Goal: Task Accomplishment & Management: Complete application form

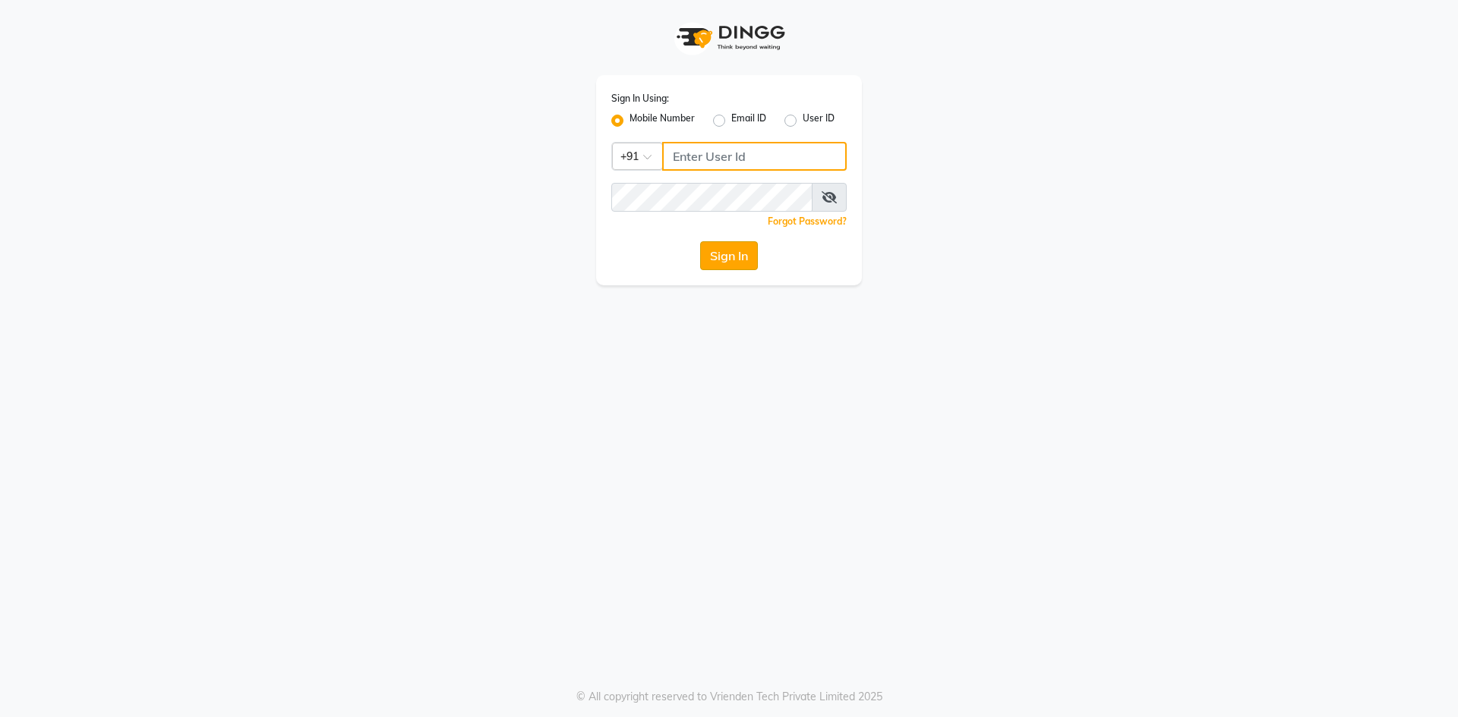
type input "9030096789"
click at [732, 257] on button "Sign In" at bounding box center [729, 255] width 58 height 29
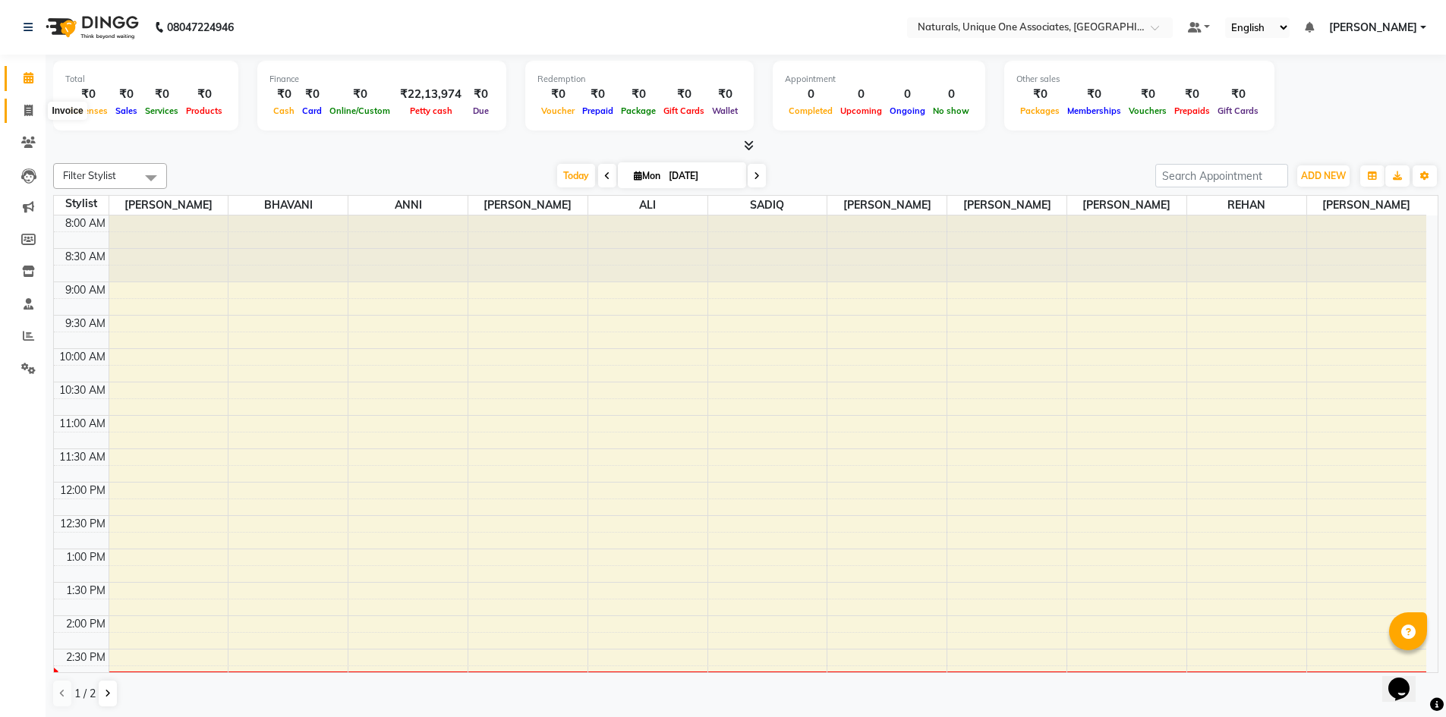
click at [23, 109] on span at bounding box center [28, 110] width 27 height 17
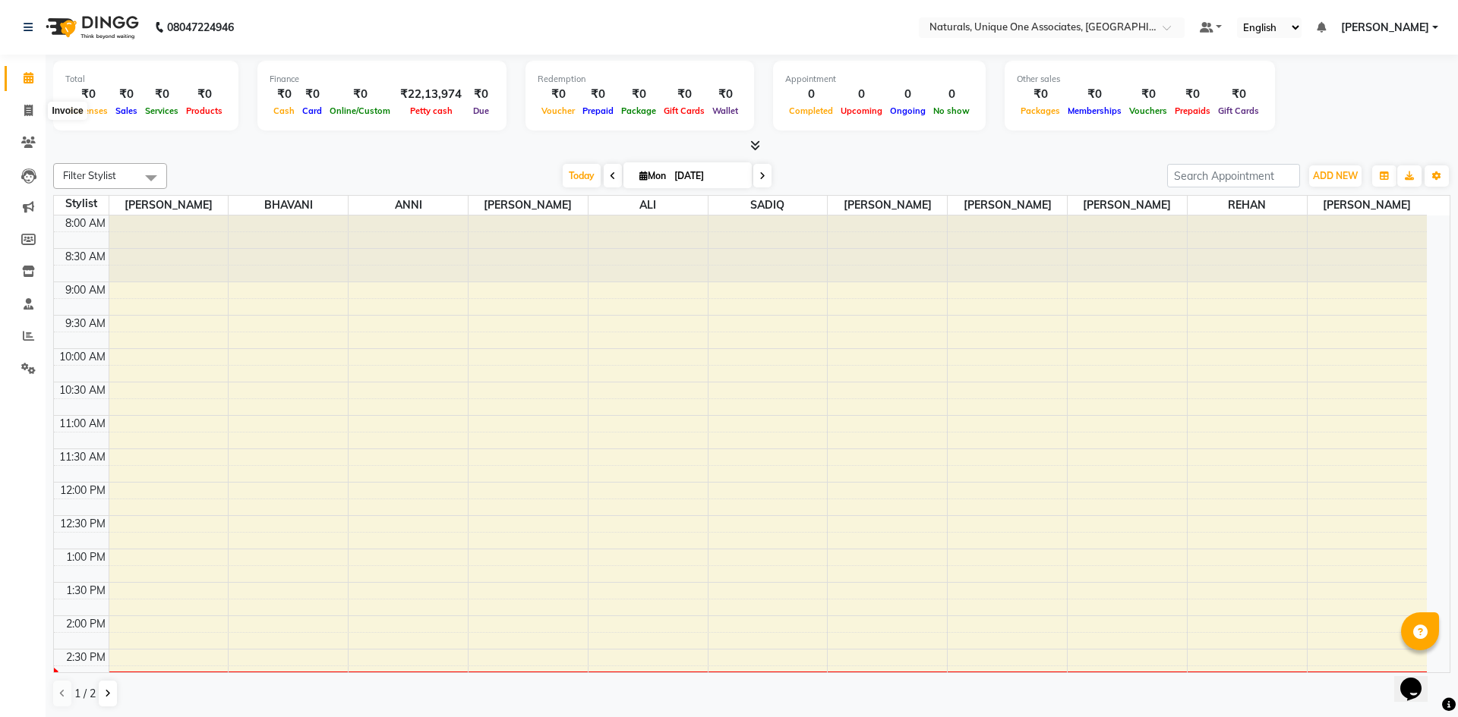
select select "service"
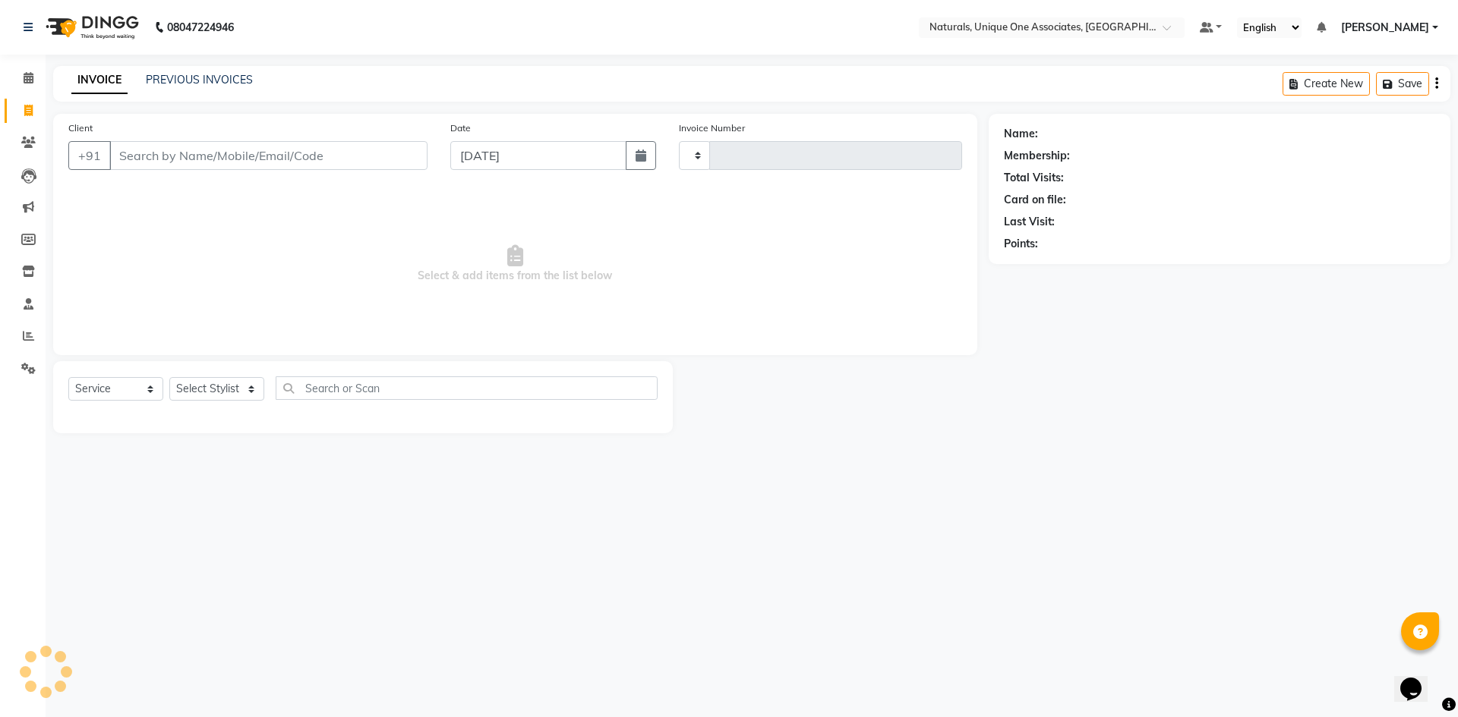
type input "1872"
select select "5857"
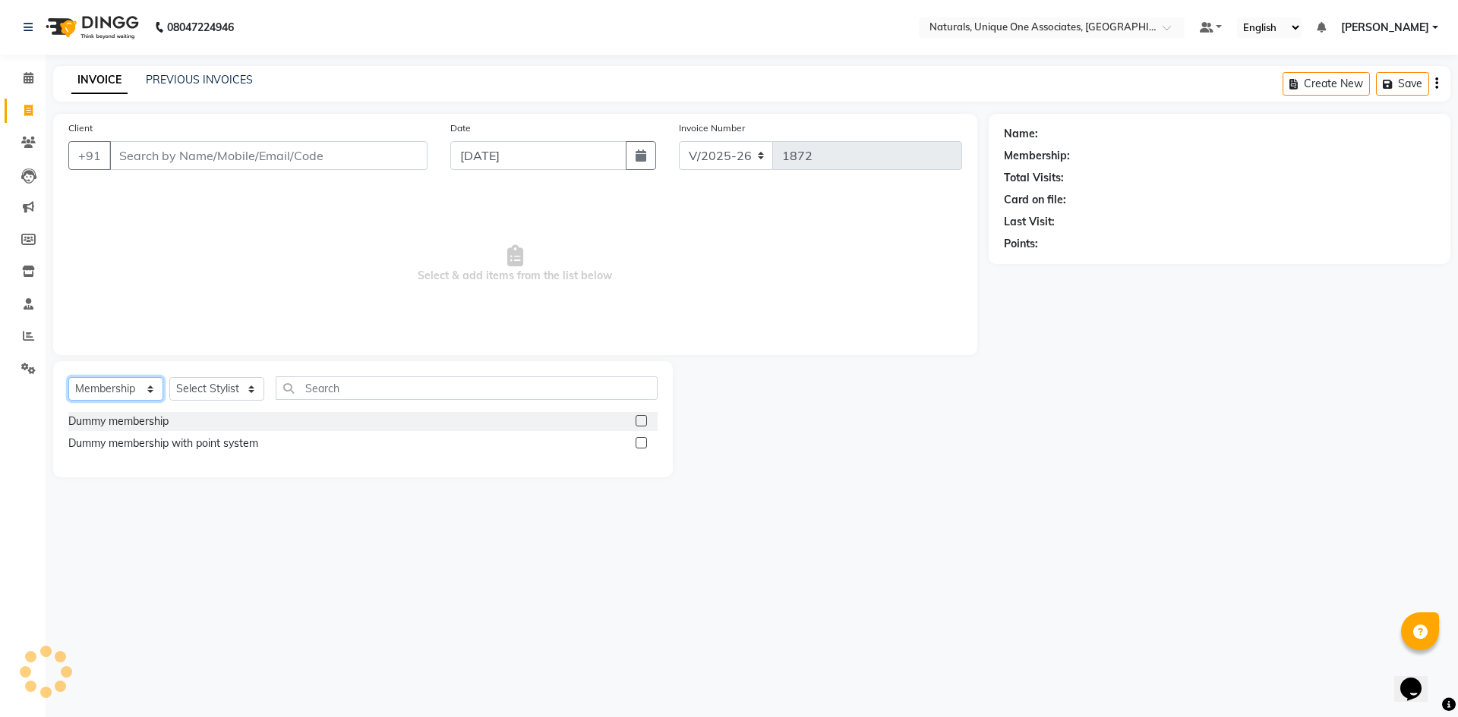
click at [93, 393] on select "Select Service Product Membership Package Voucher Prepaid Gift Card" at bounding box center [115, 389] width 95 height 24
select select "service"
click at [68, 377] on select "Select Service Product Membership Package Voucher Prepaid Gift Card" at bounding box center [115, 389] width 95 height 24
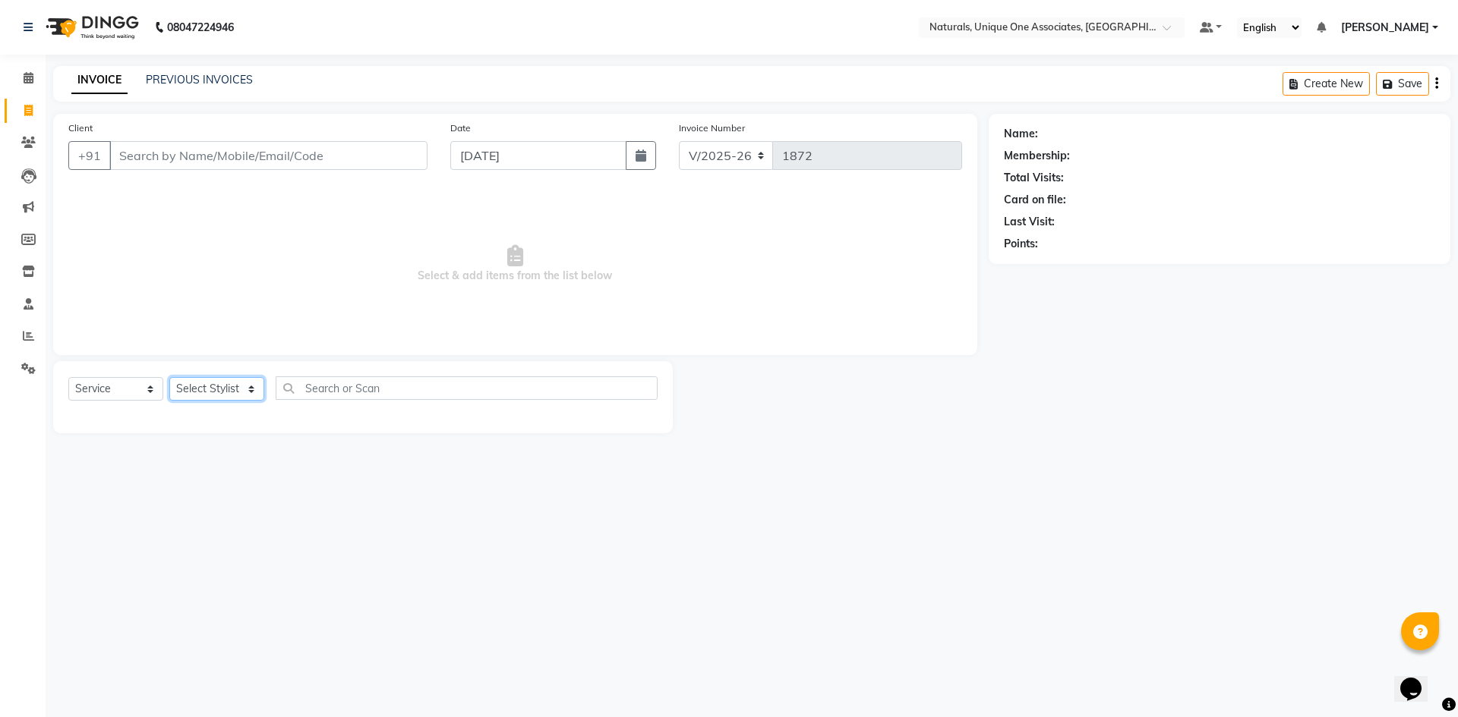
click at [213, 385] on select "Select Stylist ALI ANNI [PERSON_NAME] [PERSON_NAME] [PERSON_NAME] [PERSON_NAME]…" at bounding box center [216, 389] width 95 height 24
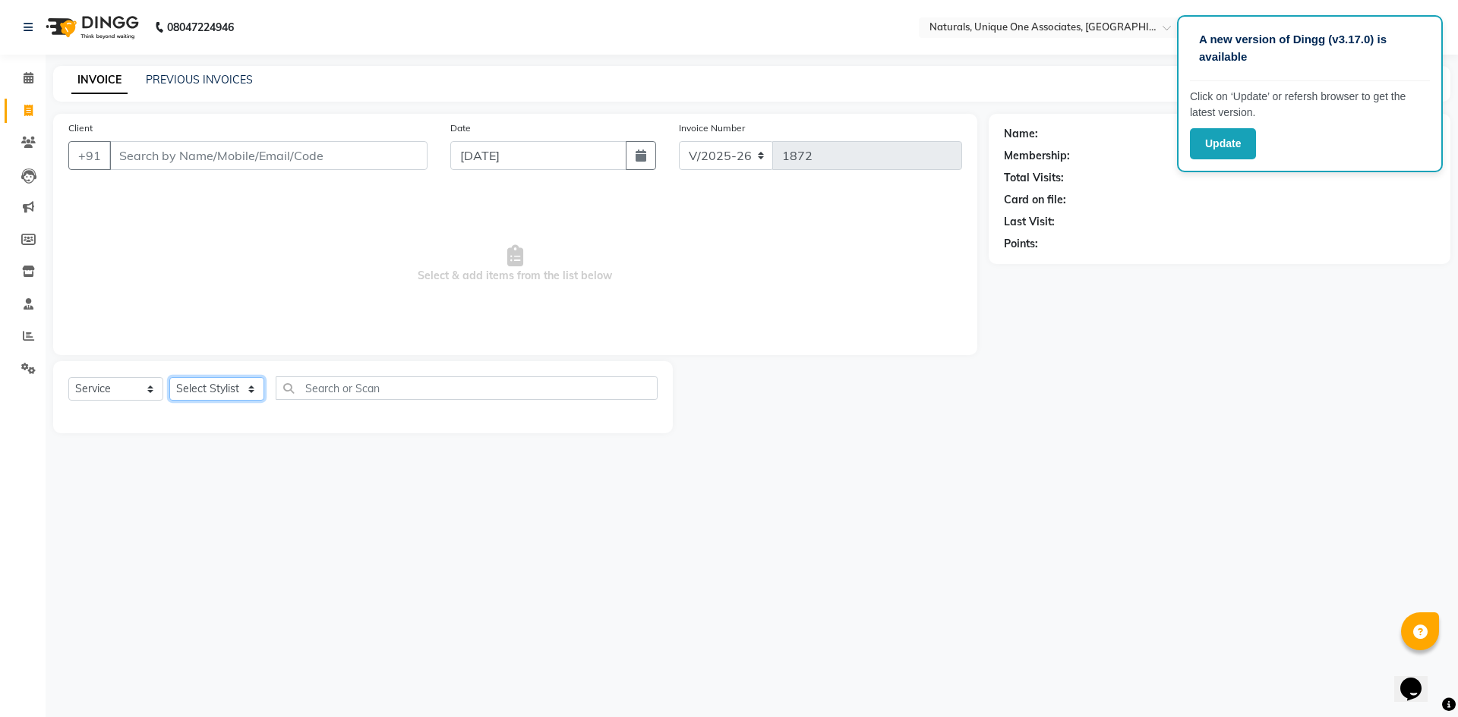
select select "66533"
click at [169, 377] on select "Select Stylist ALI ANNI [PERSON_NAME] [PERSON_NAME] [PERSON_NAME] [PERSON_NAME]…" at bounding box center [216, 389] width 95 height 24
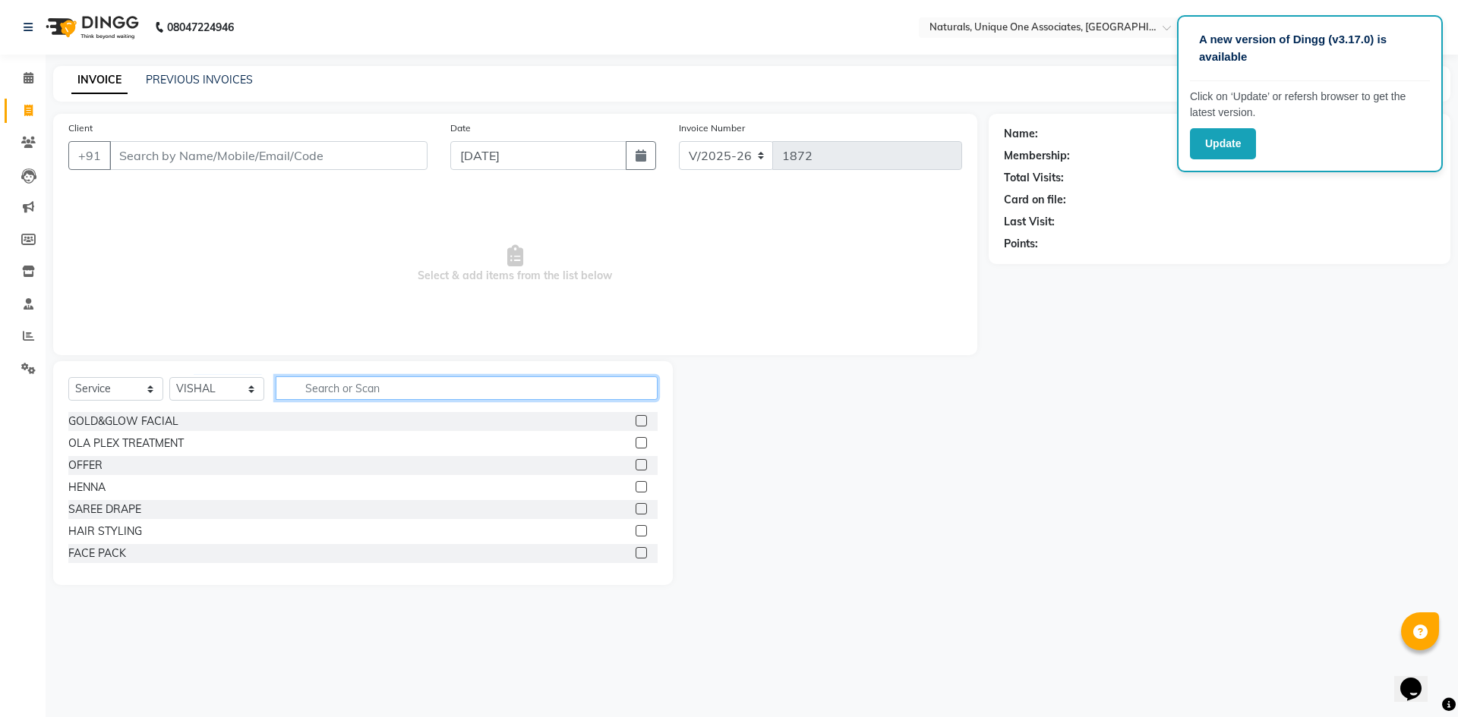
click at [341, 386] on input "text" at bounding box center [467, 389] width 382 height 24
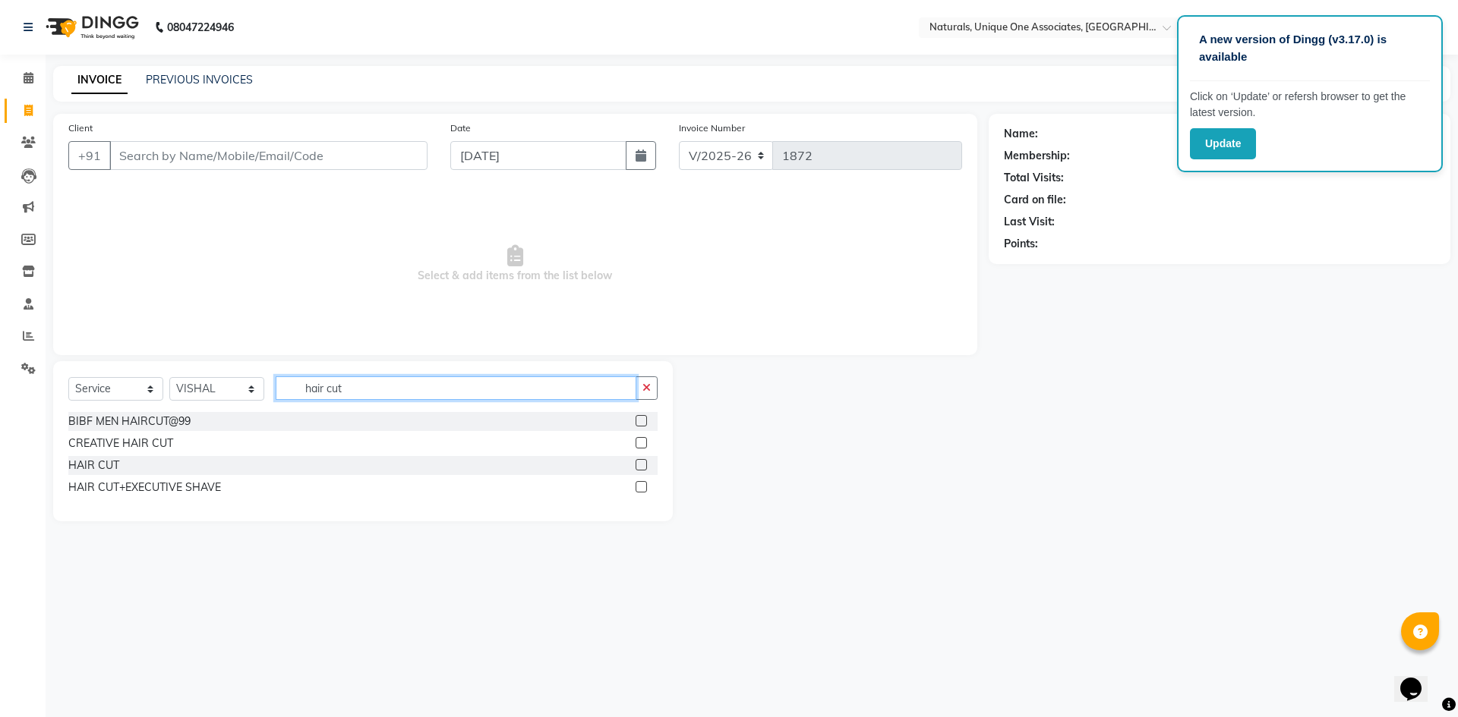
type input "hair cut"
click at [639, 469] on label at bounding box center [640, 464] width 11 height 11
click at [639, 469] on input "checkbox" at bounding box center [640, 466] width 10 height 10
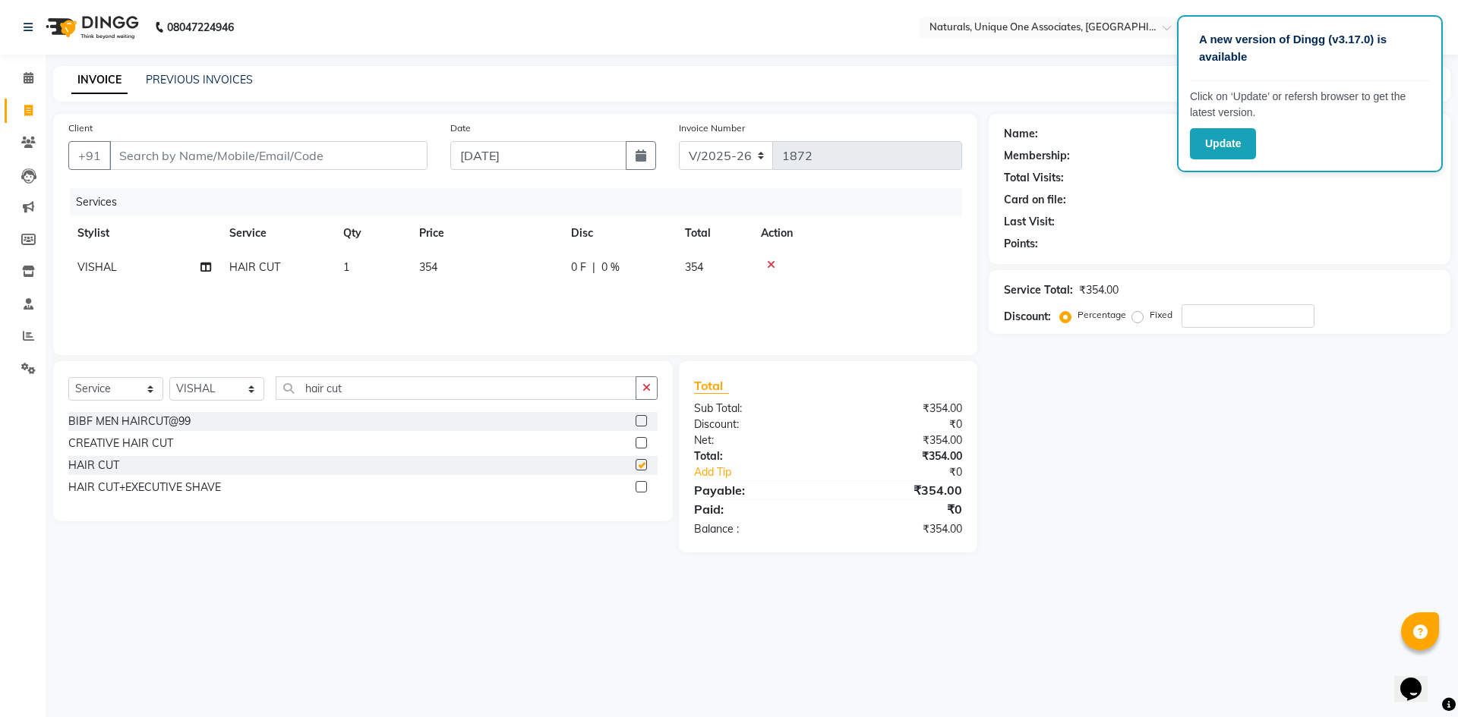
checkbox input "false"
drag, startPoint x: 333, startPoint y: 389, endPoint x: 273, endPoint y: 387, distance: 60.8
click at [273, 387] on div "Select Service Product Membership Package Voucher Prepaid Gift Card Select Styl…" at bounding box center [362, 395] width 589 height 36
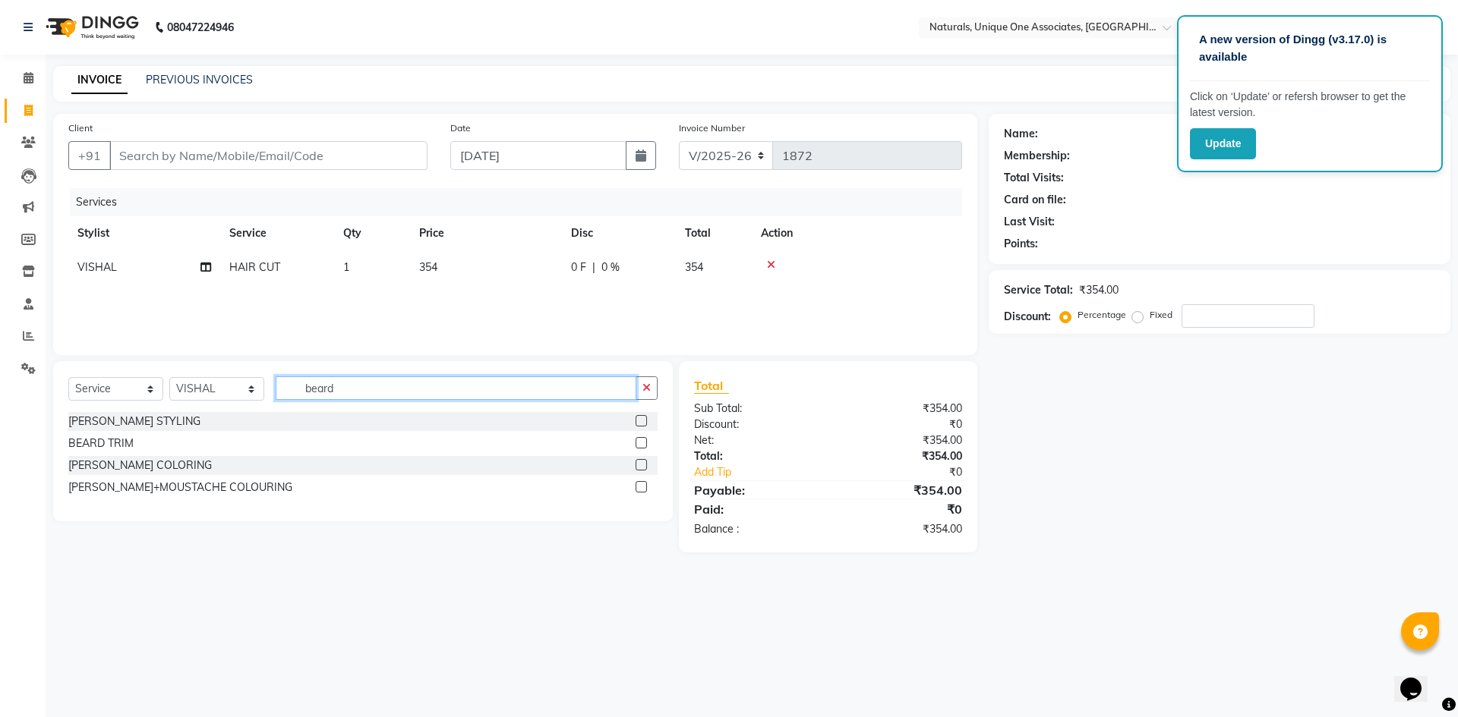
type input "beard"
click at [639, 423] on label at bounding box center [640, 420] width 11 height 11
click at [639, 423] on input "checkbox" at bounding box center [640, 422] width 10 height 10
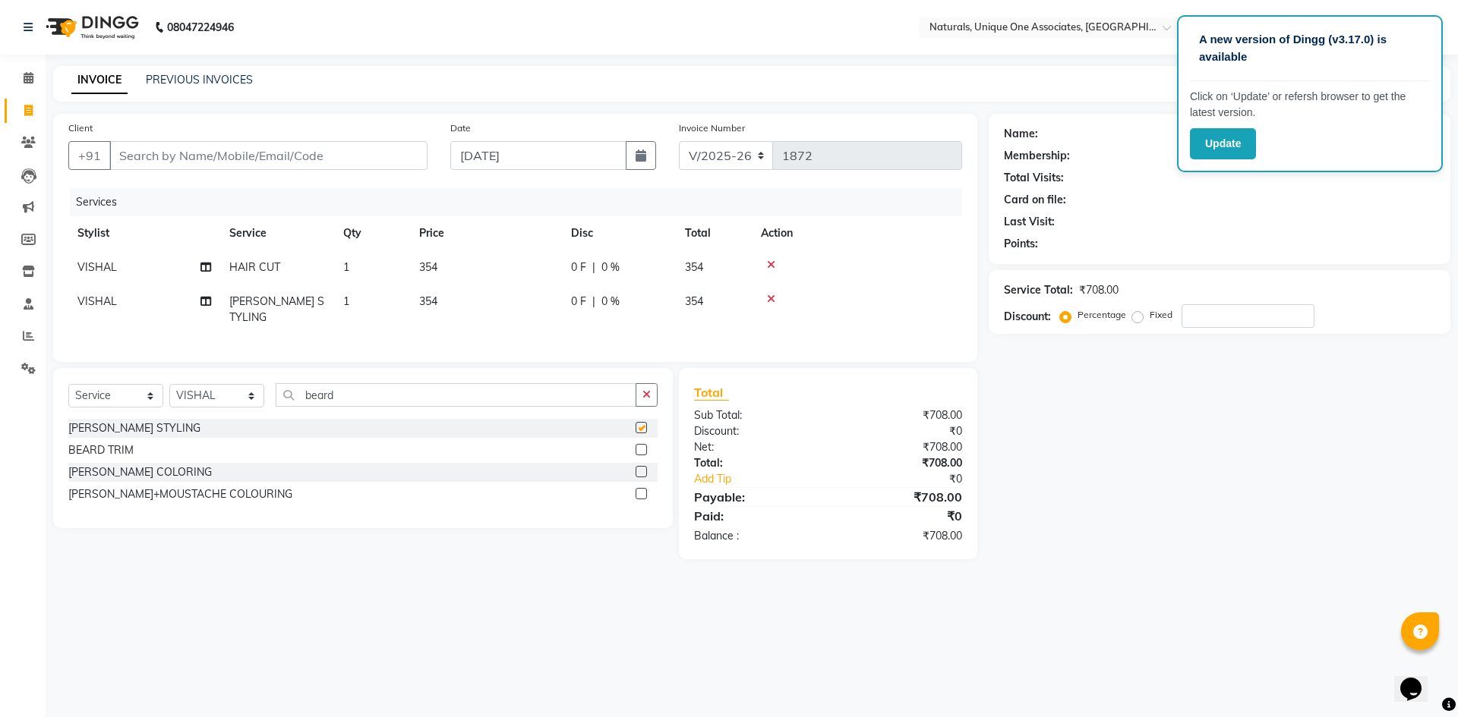
checkbox input "false"
drag, startPoint x: 412, startPoint y: 391, endPoint x: 35, endPoint y: 367, distance: 378.1
click at [35, 367] on app-home "08047224946 Select Location × Naturals, Unique One Associates, Banjara Hills De…" at bounding box center [729, 291] width 1458 height 582
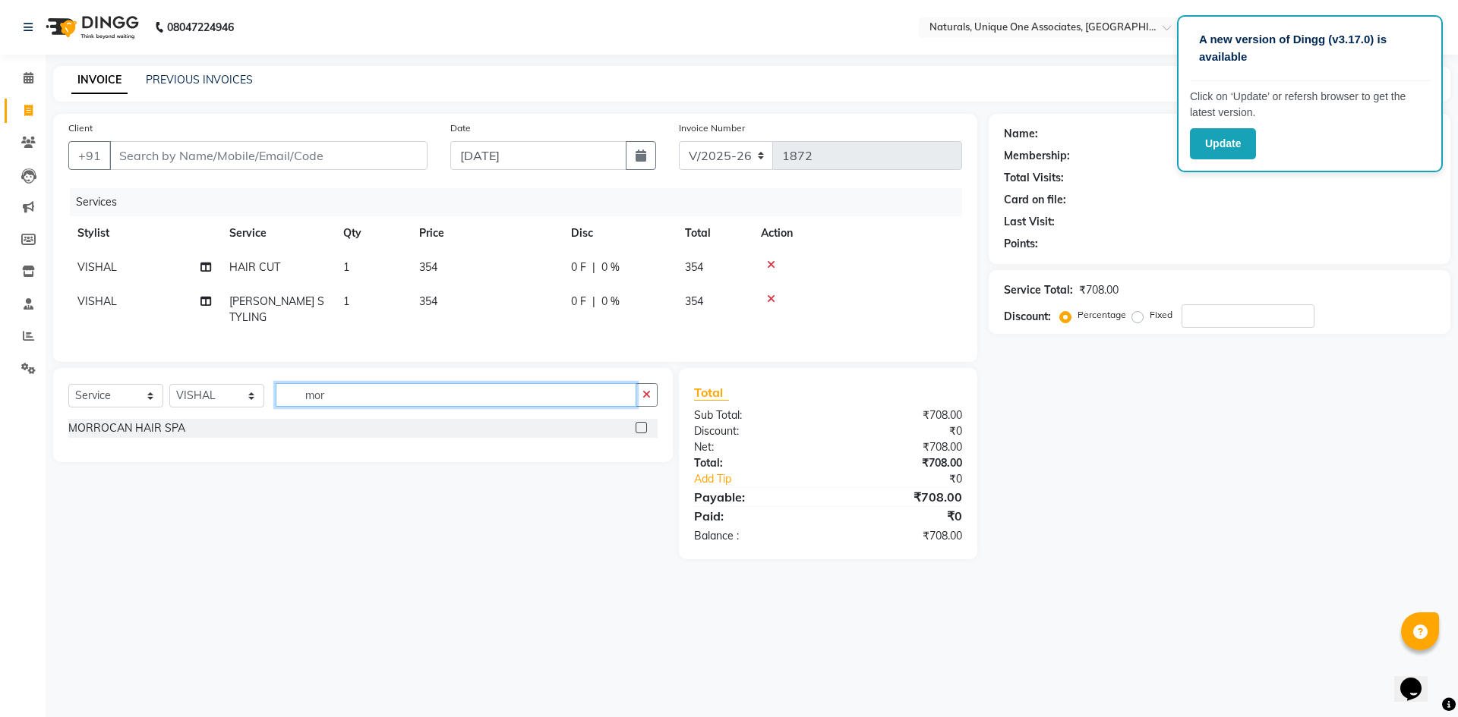
type input "mor"
click at [642, 422] on label at bounding box center [640, 427] width 11 height 11
click at [642, 424] on input "checkbox" at bounding box center [640, 429] width 10 height 10
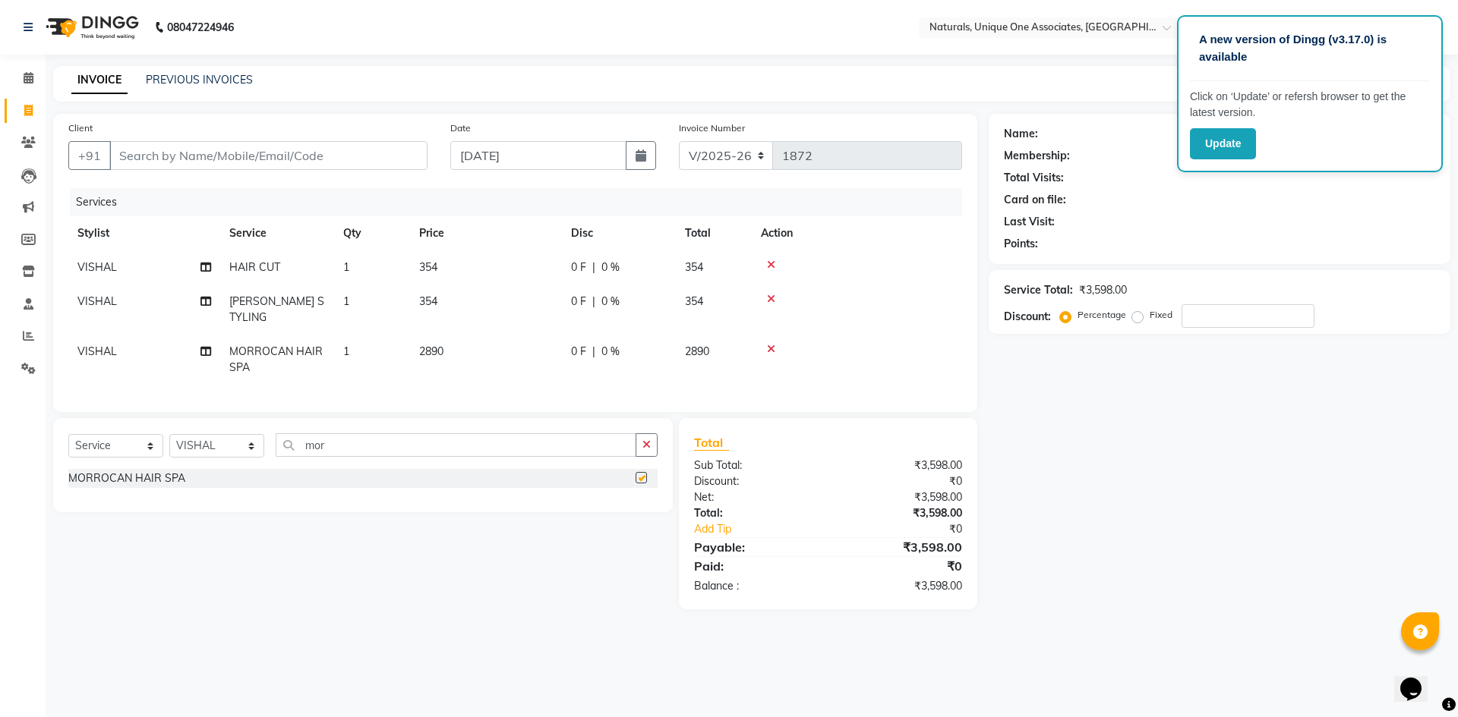
checkbox input "false"
click at [463, 340] on td "2890" at bounding box center [486, 360] width 152 height 50
select select "66533"
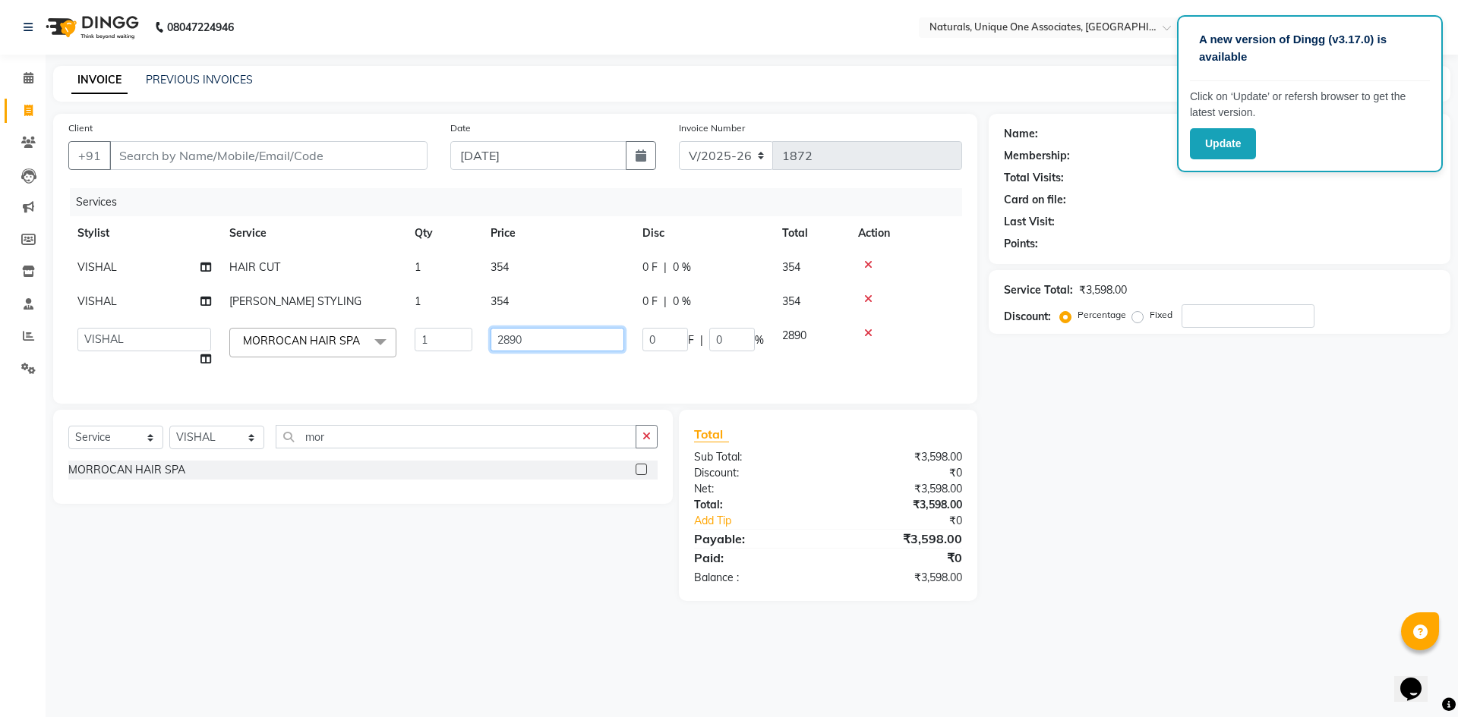
drag, startPoint x: 528, startPoint y: 336, endPoint x: 341, endPoint y: 350, distance: 188.0
click at [342, 352] on tr "ALI ANNI BHAVANI JAGRITI LUCY NUZHATH REHAN SADIQ SALMAN SUNITHA VASU VISHAL MO…" at bounding box center [515, 348] width 894 height 58
type input "3540"
click at [349, 150] on input "Client" at bounding box center [268, 155] width 318 height 29
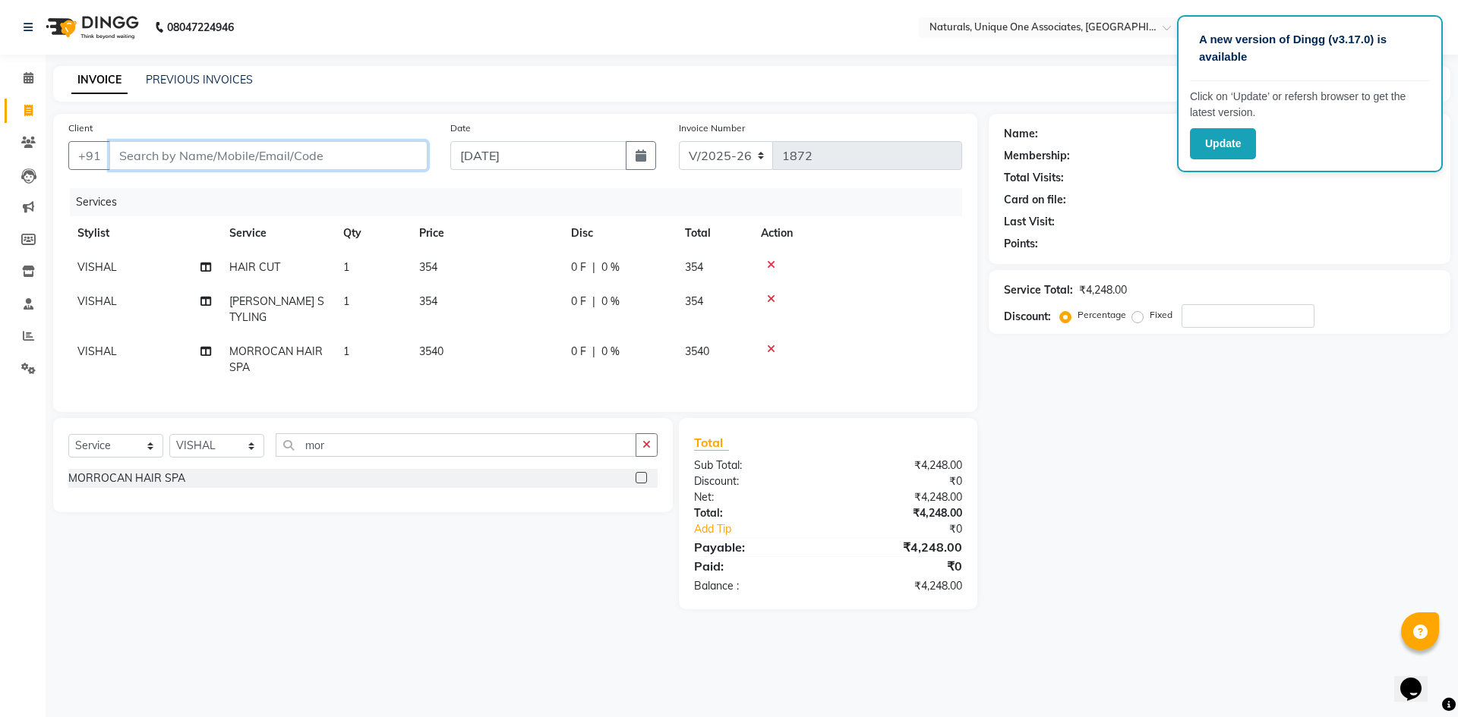
type input "9"
type input "0"
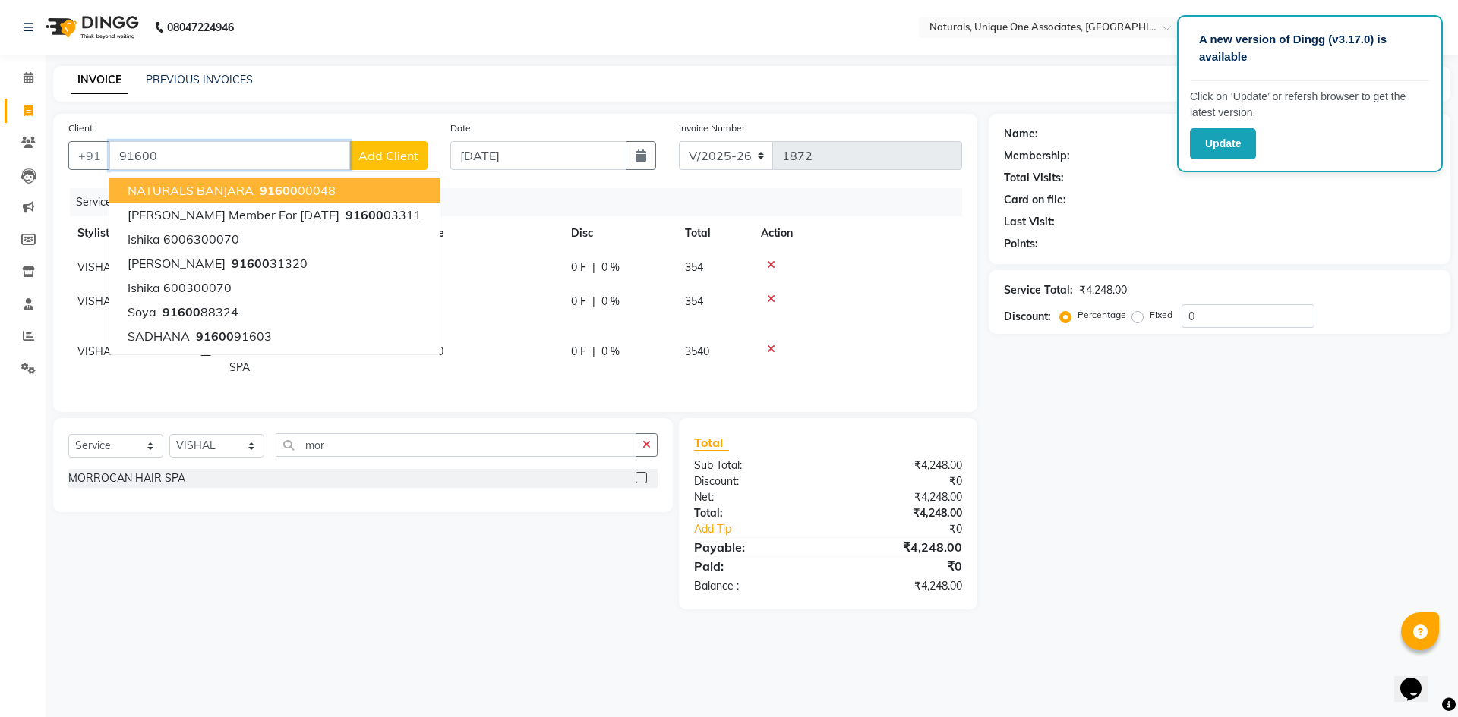
click at [314, 191] on ngb-highlight "91600 00048" at bounding box center [296, 190] width 79 height 15
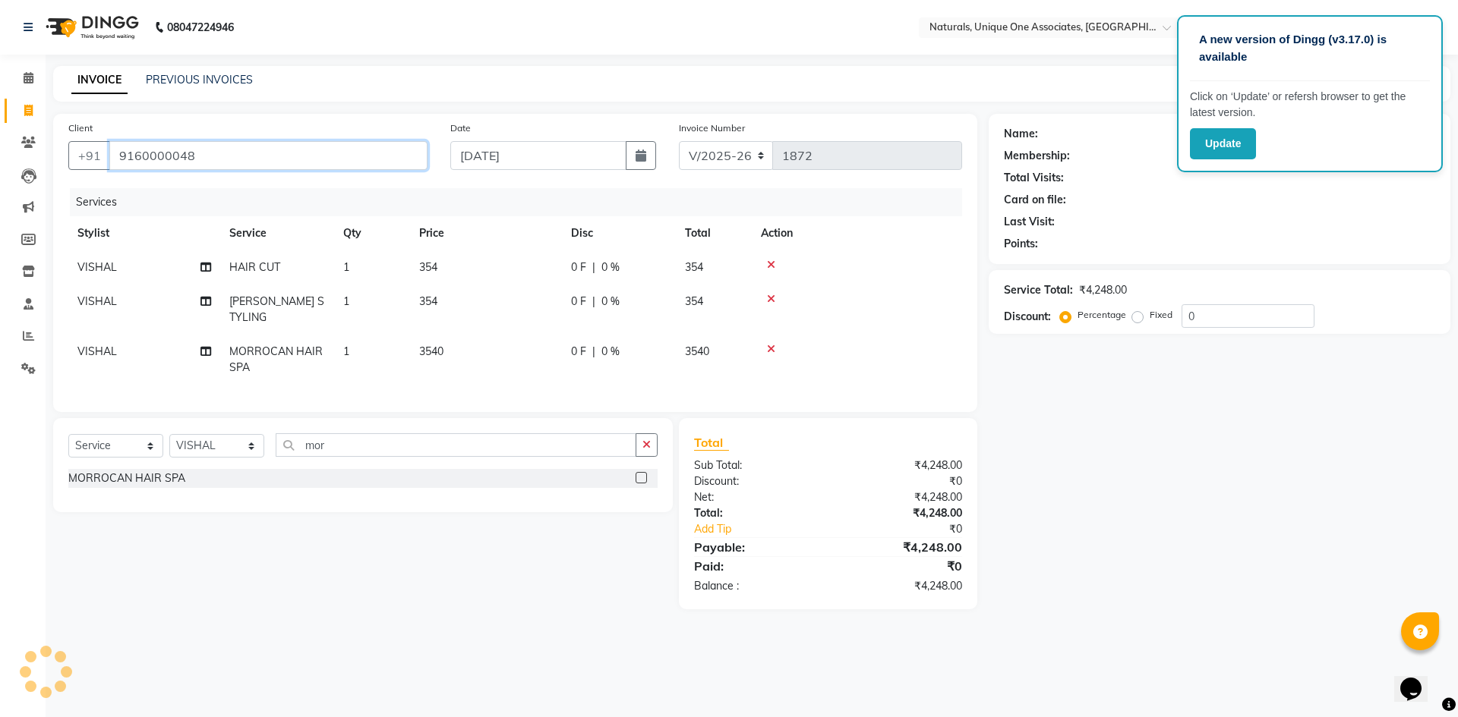
type input "9160000048"
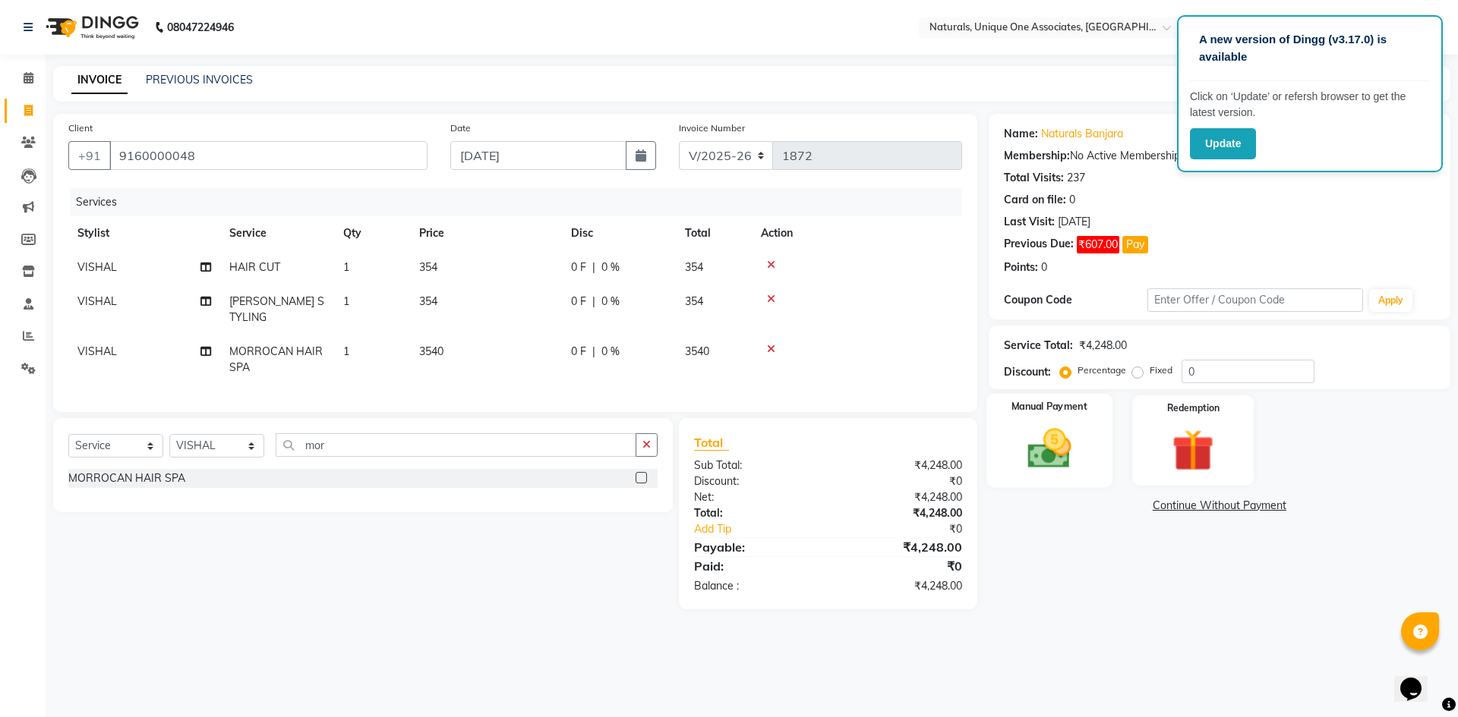
click at [1062, 450] on img at bounding box center [1049, 449] width 71 height 50
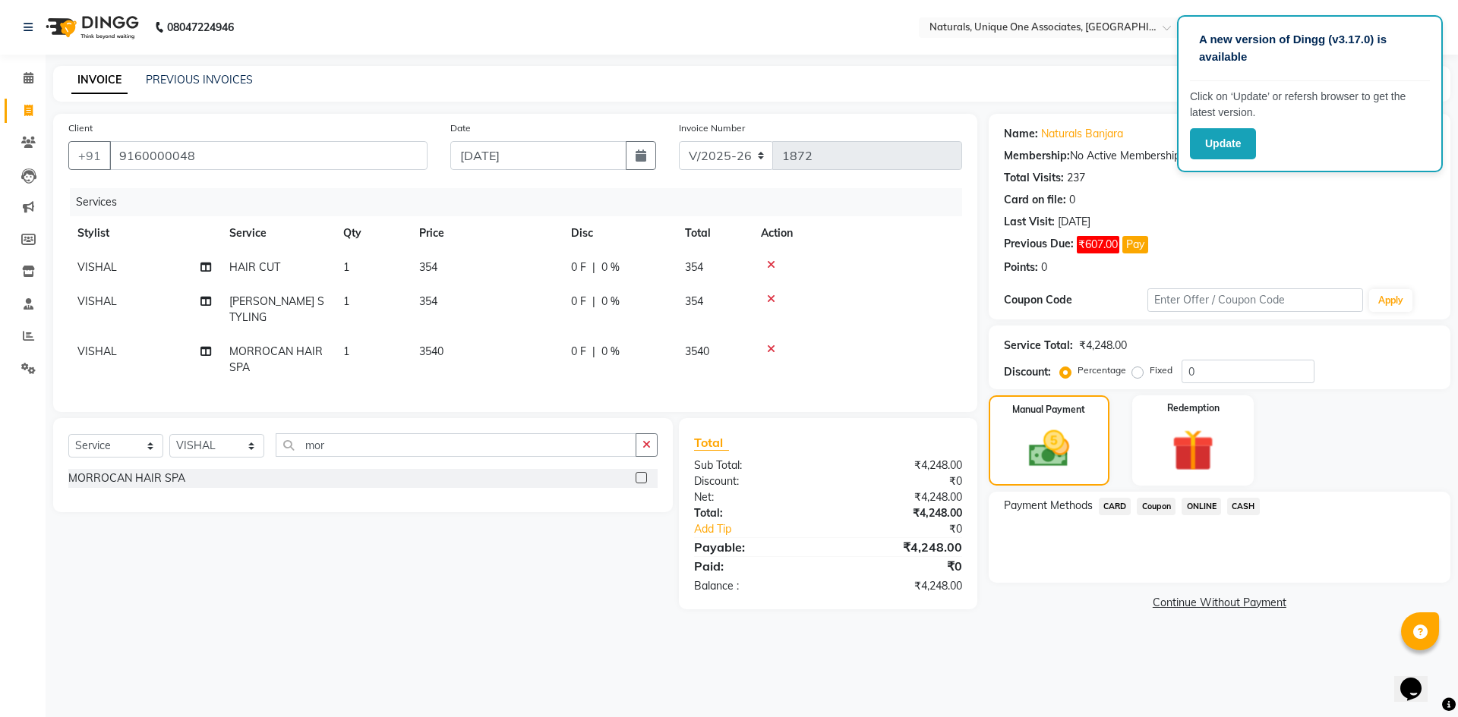
click at [1108, 510] on span "CARD" at bounding box center [1115, 506] width 33 height 17
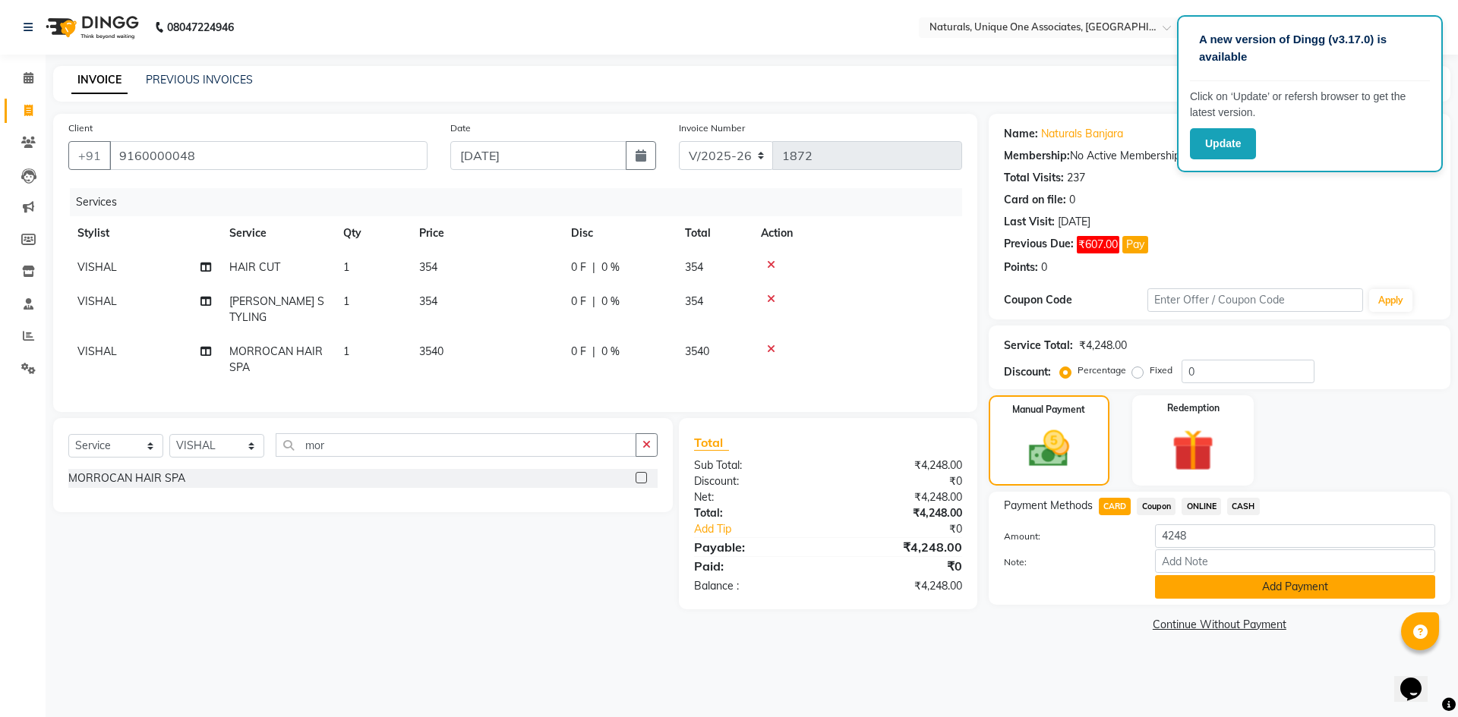
click at [1266, 595] on button "Add Payment" at bounding box center [1295, 587] width 280 height 24
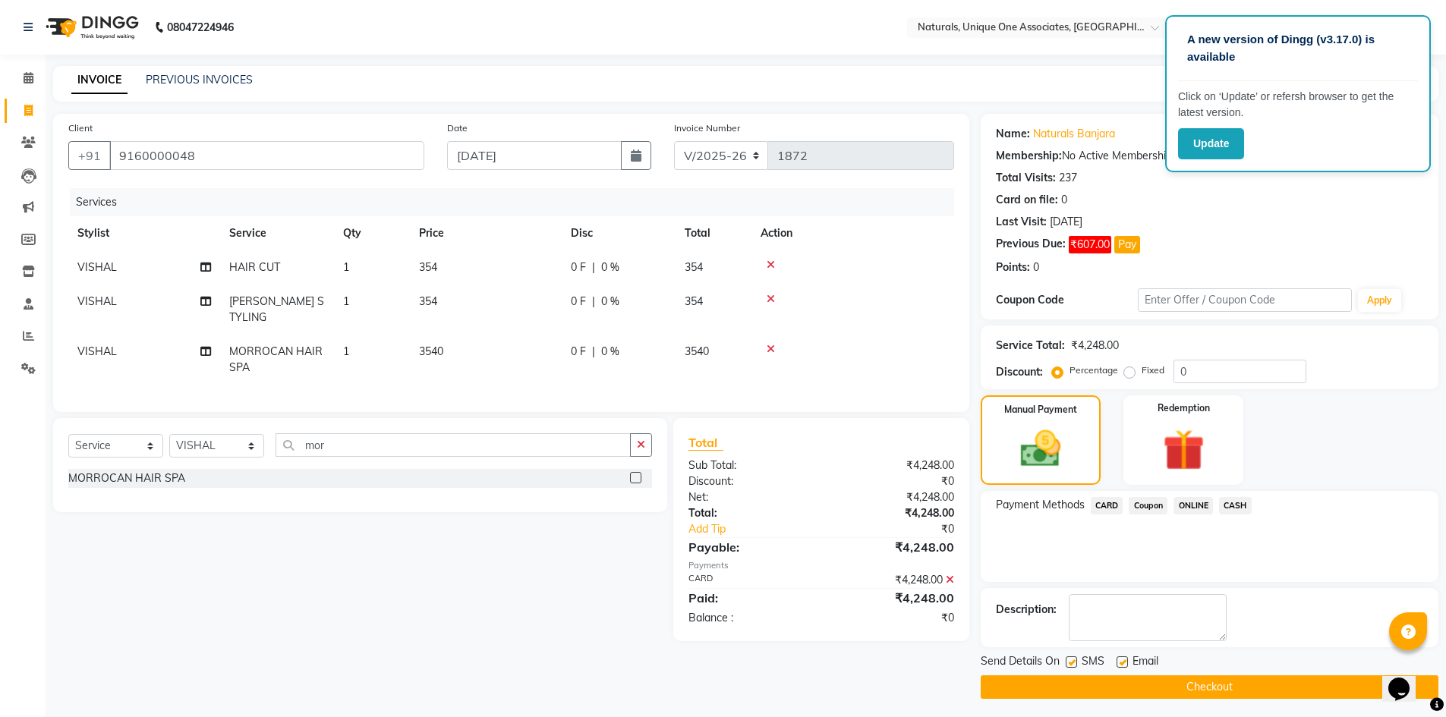
click at [1227, 683] on button "Checkout" at bounding box center [1210, 688] width 458 height 24
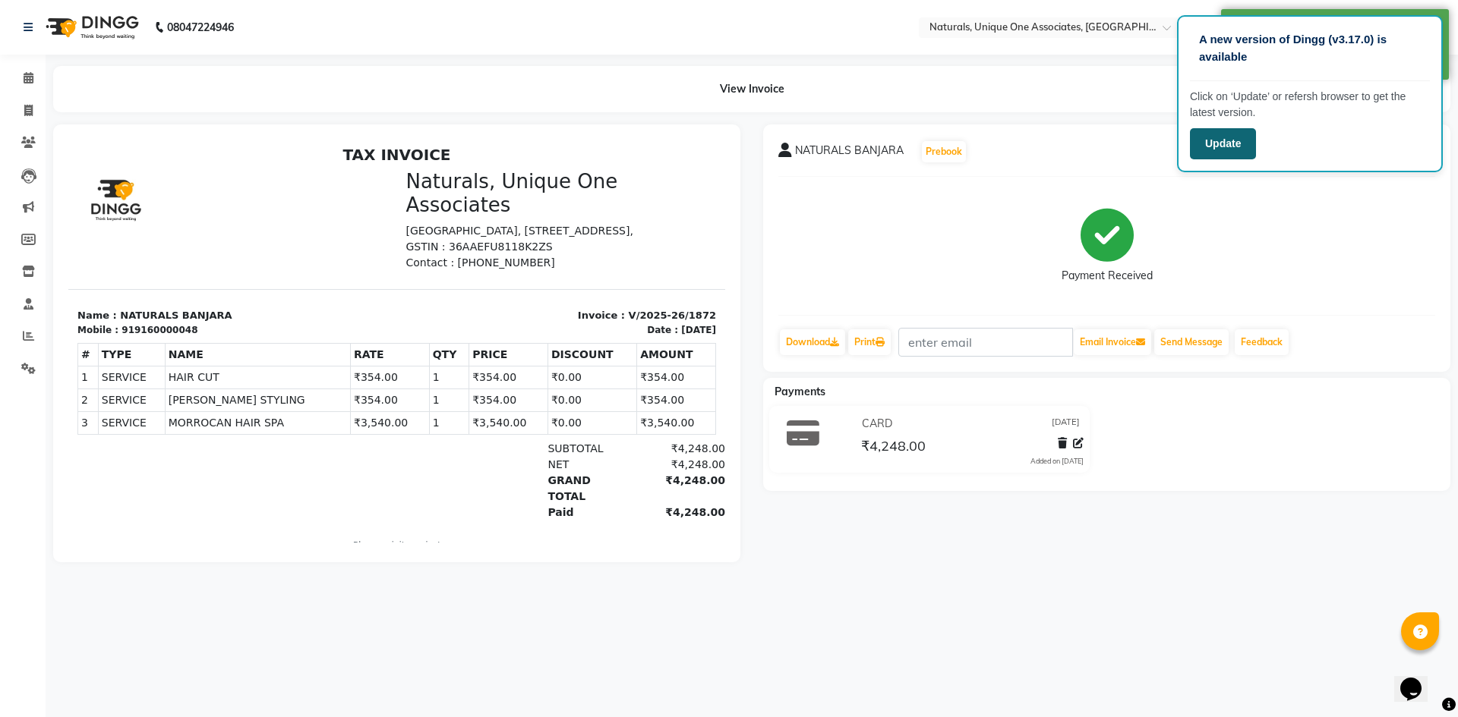
click at [1218, 134] on button "Update" at bounding box center [1223, 143] width 66 height 31
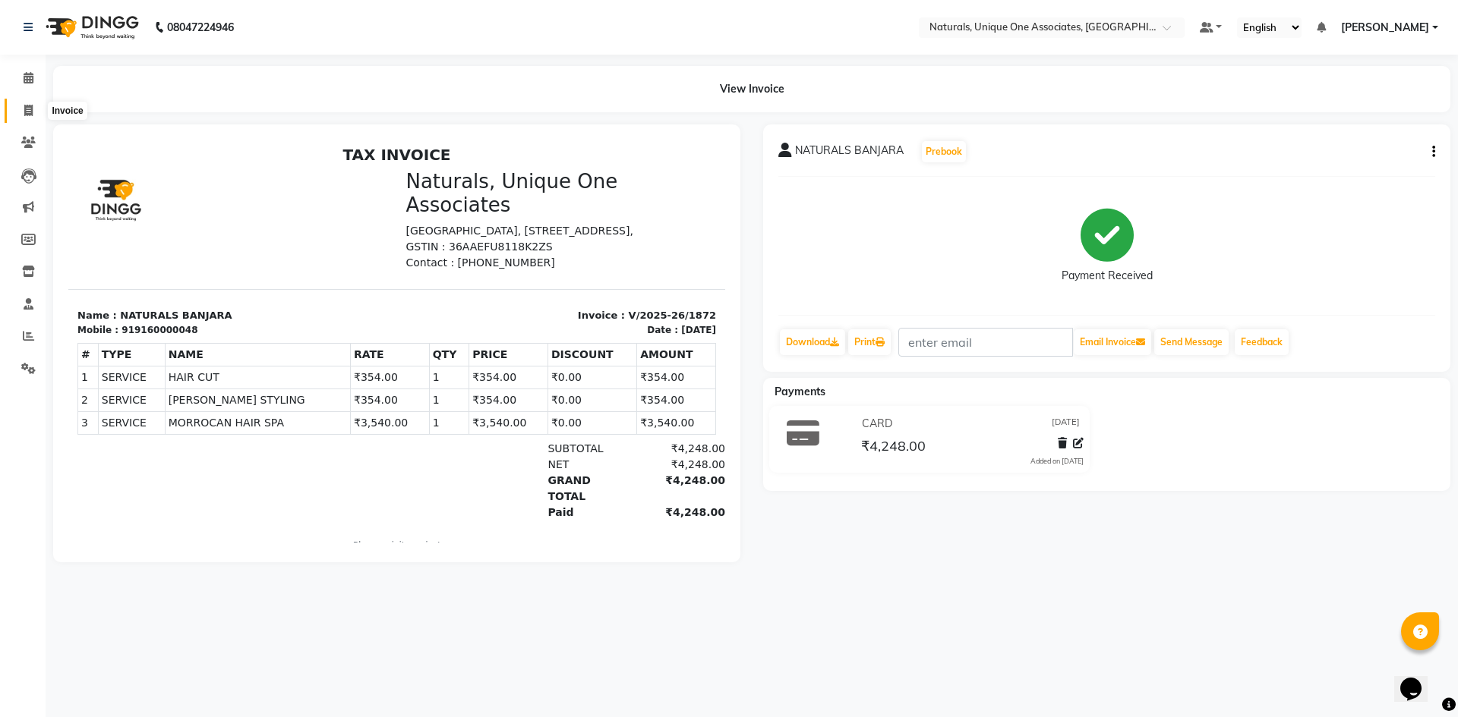
click at [24, 107] on icon at bounding box center [28, 110] width 8 height 11
select select "service"
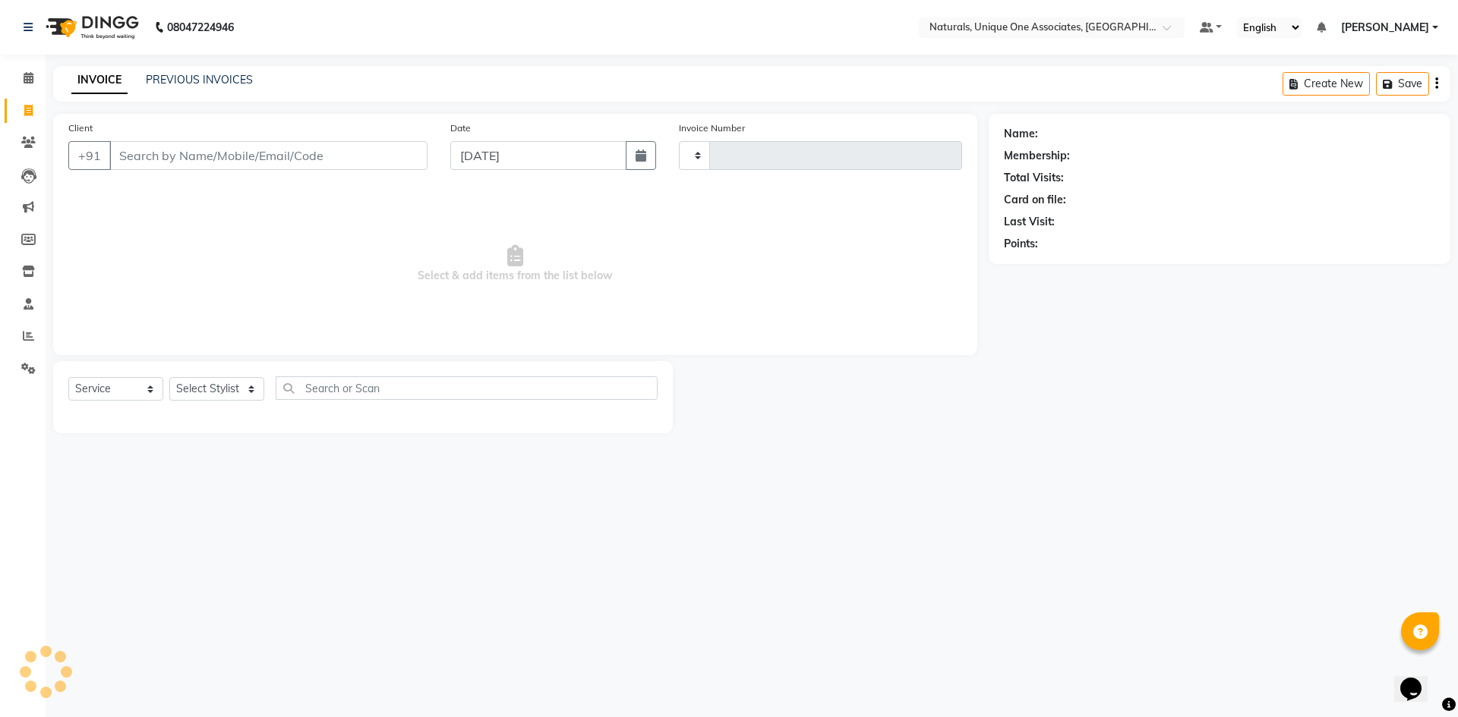
type input "1873"
select select "5857"
click at [201, 150] on input "Client" at bounding box center [268, 155] width 318 height 29
select select "membership"
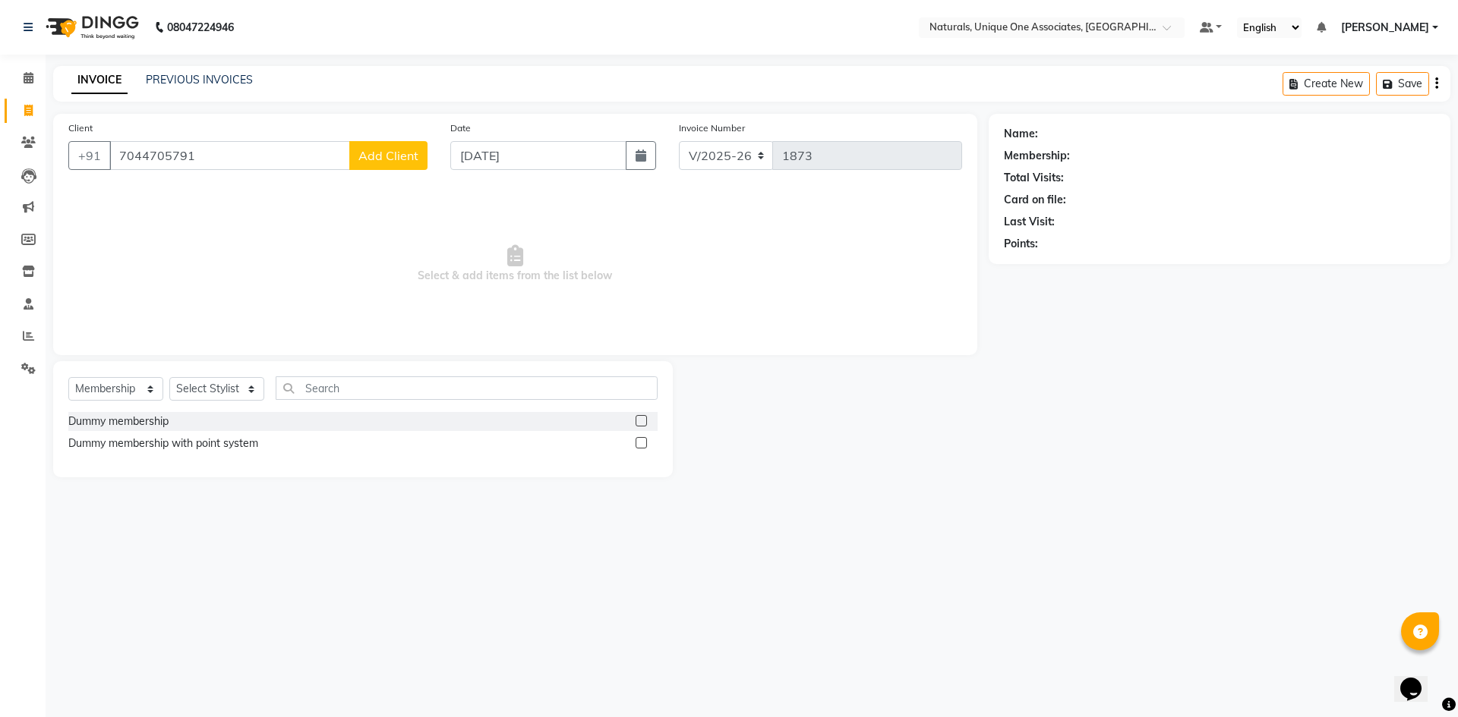
type input "7044705791"
click at [414, 151] on span "Add Client" at bounding box center [388, 155] width 60 height 15
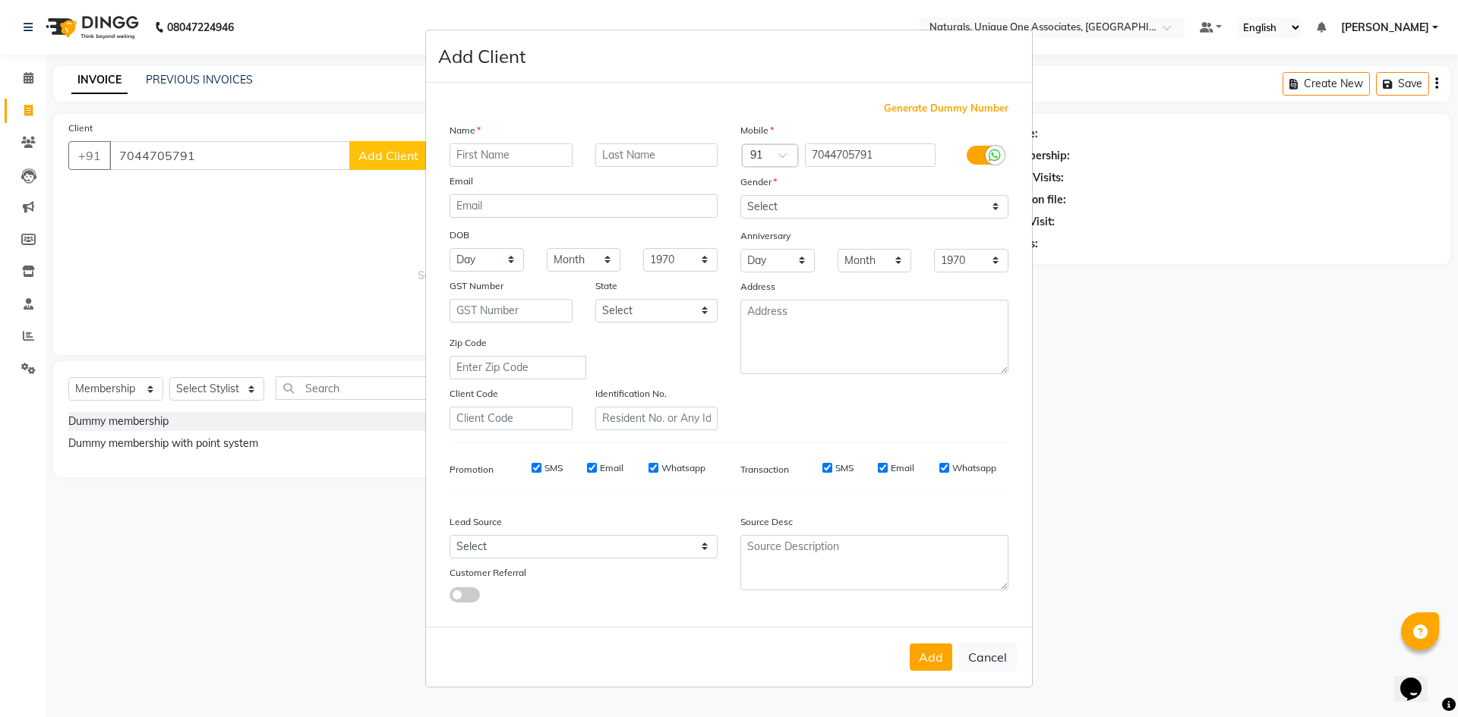
click at [503, 150] on input "text" at bounding box center [510, 155] width 123 height 24
type input "[PERSON_NAME]"
drag, startPoint x: 847, startPoint y: 206, endPoint x: 856, endPoint y: 214, distance: 12.9
click at [847, 206] on select "Select [DEMOGRAPHIC_DATA] [DEMOGRAPHIC_DATA] Other Prefer Not To Say" at bounding box center [874, 207] width 268 height 24
select select "[DEMOGRAPHIC_DATA]"
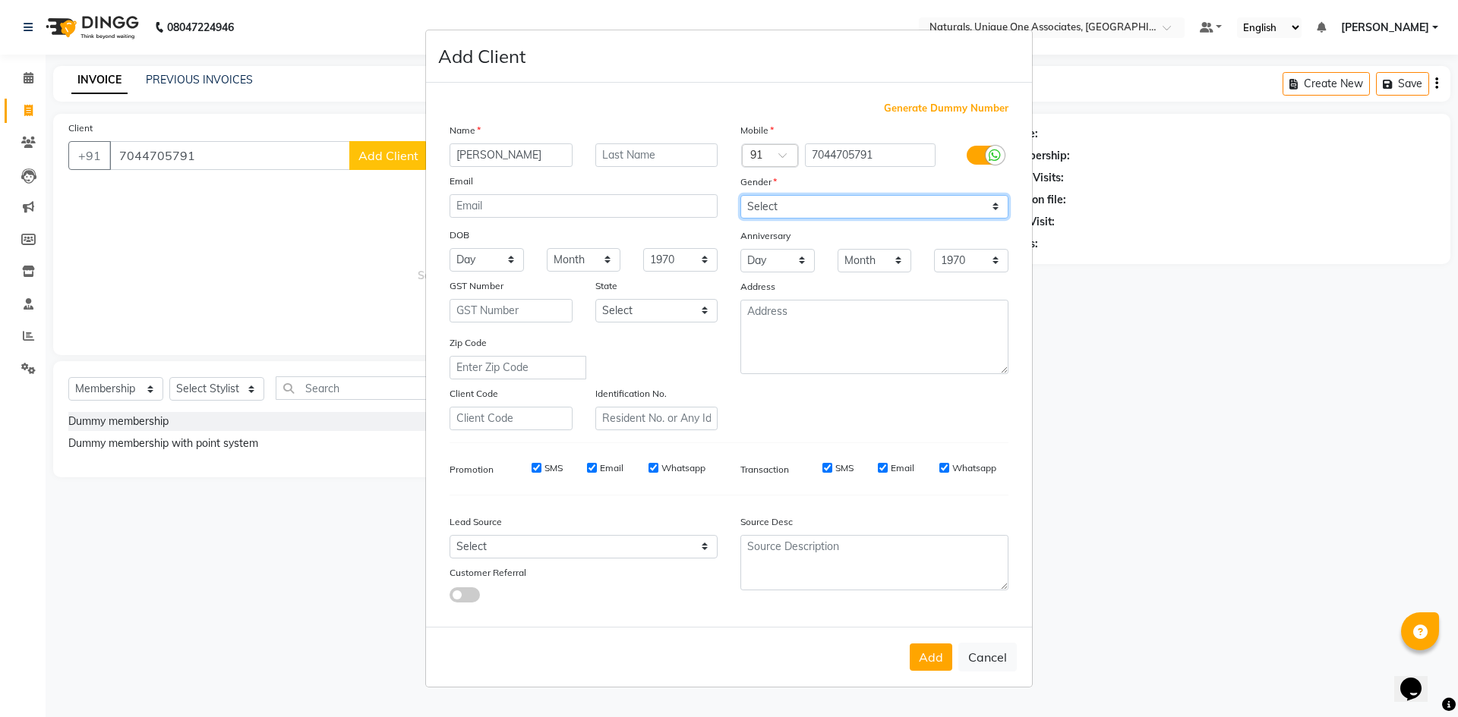
click at [740, 195] on select "Select [DEMOGRAPHIC_DATA] [DEMOGRAPHIC_DATA] Other Prefer Not To Say" at bounding box center [874, 207] width 268 height 24
click at [934, 663] on button "Add" at bounding box center [931, 657] width 43 height 27
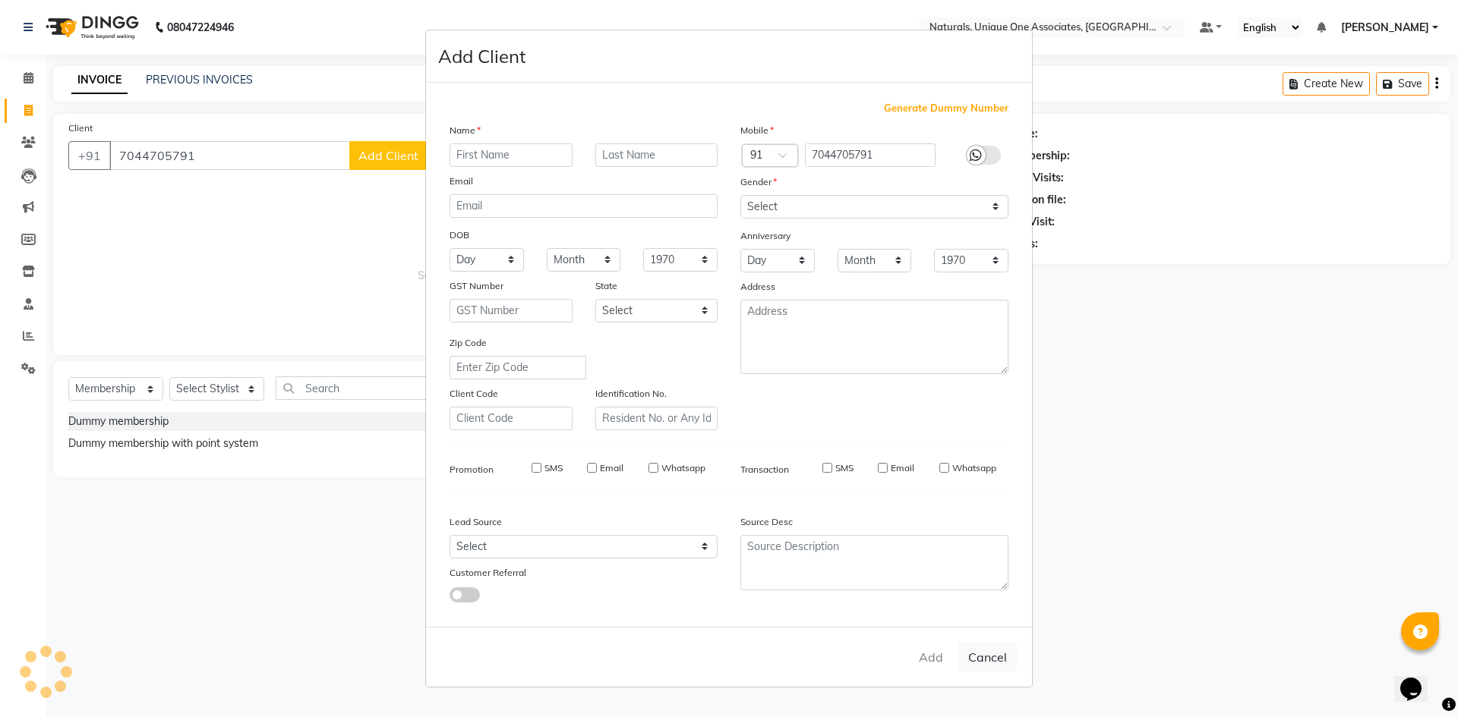
select select
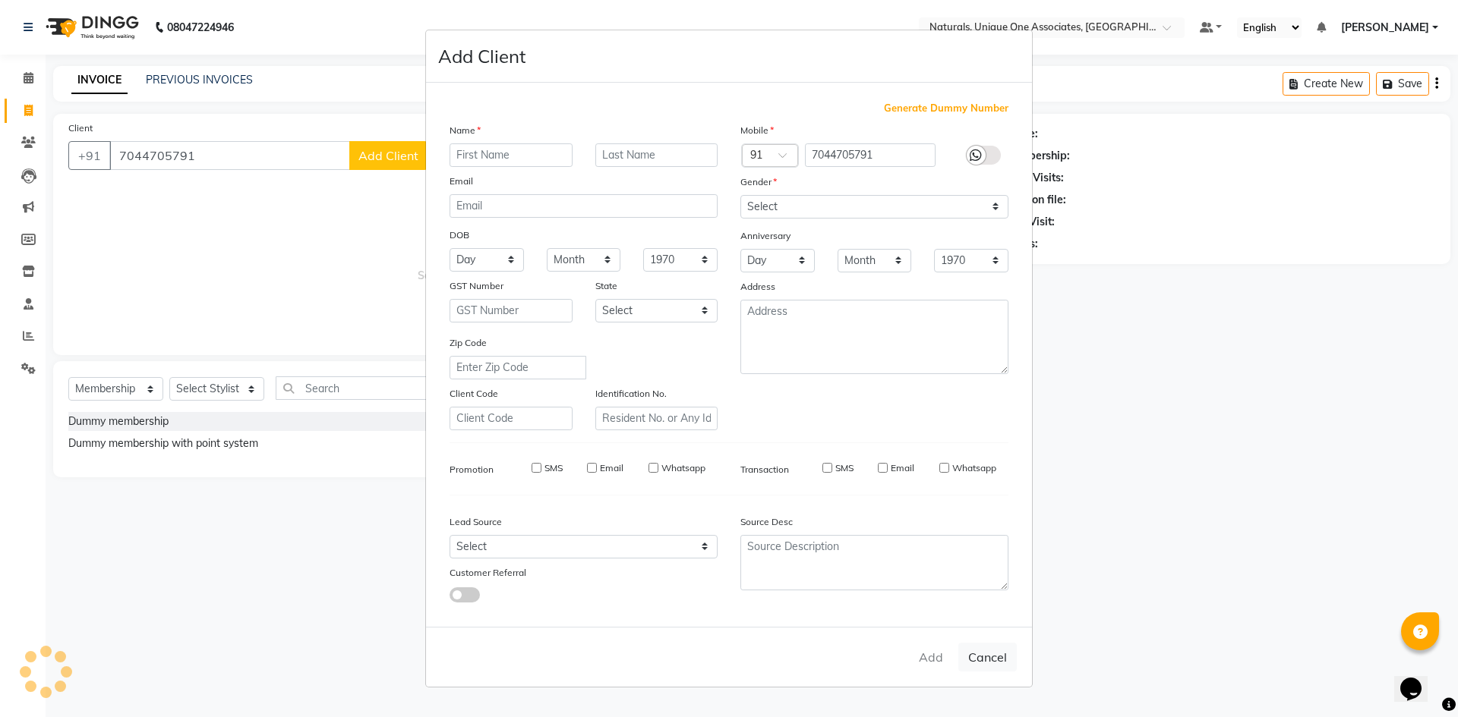
select select
checkbox input "false"
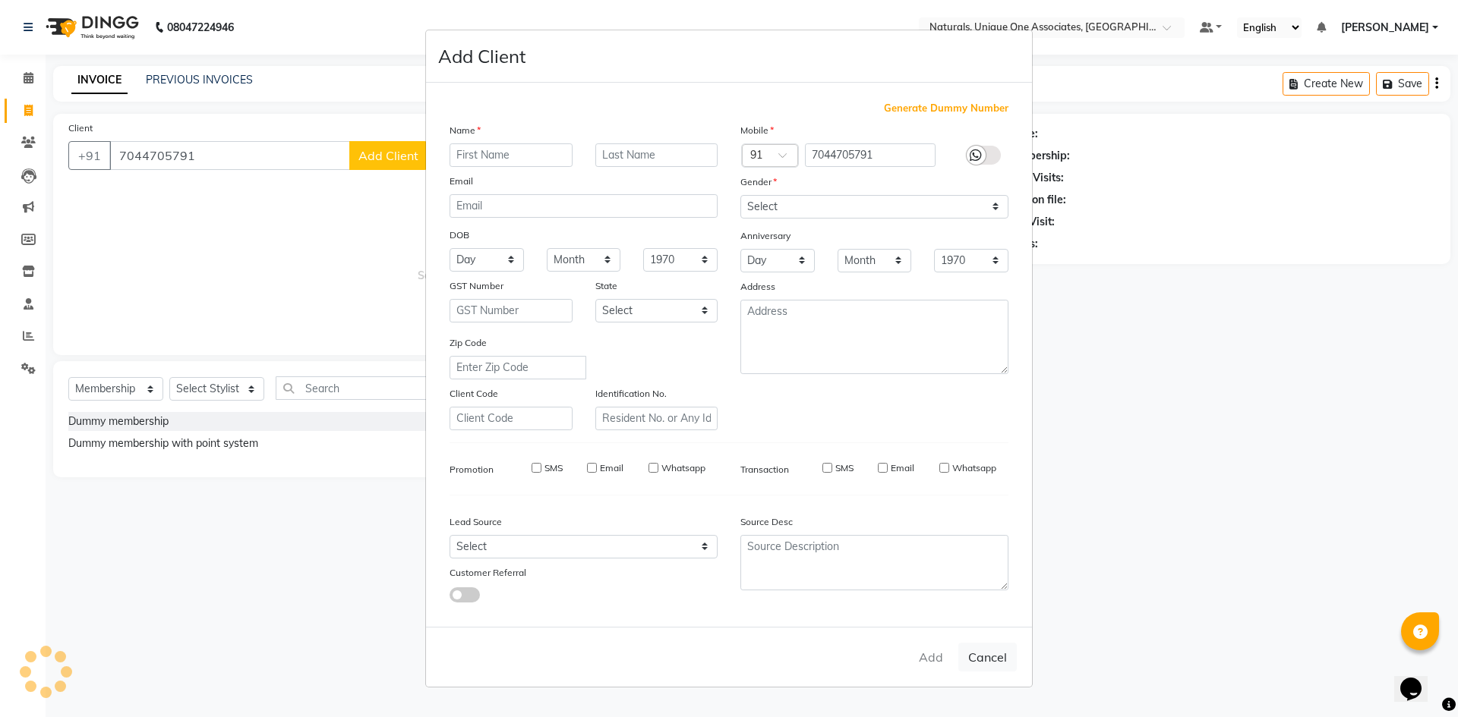
checkbox input "false"
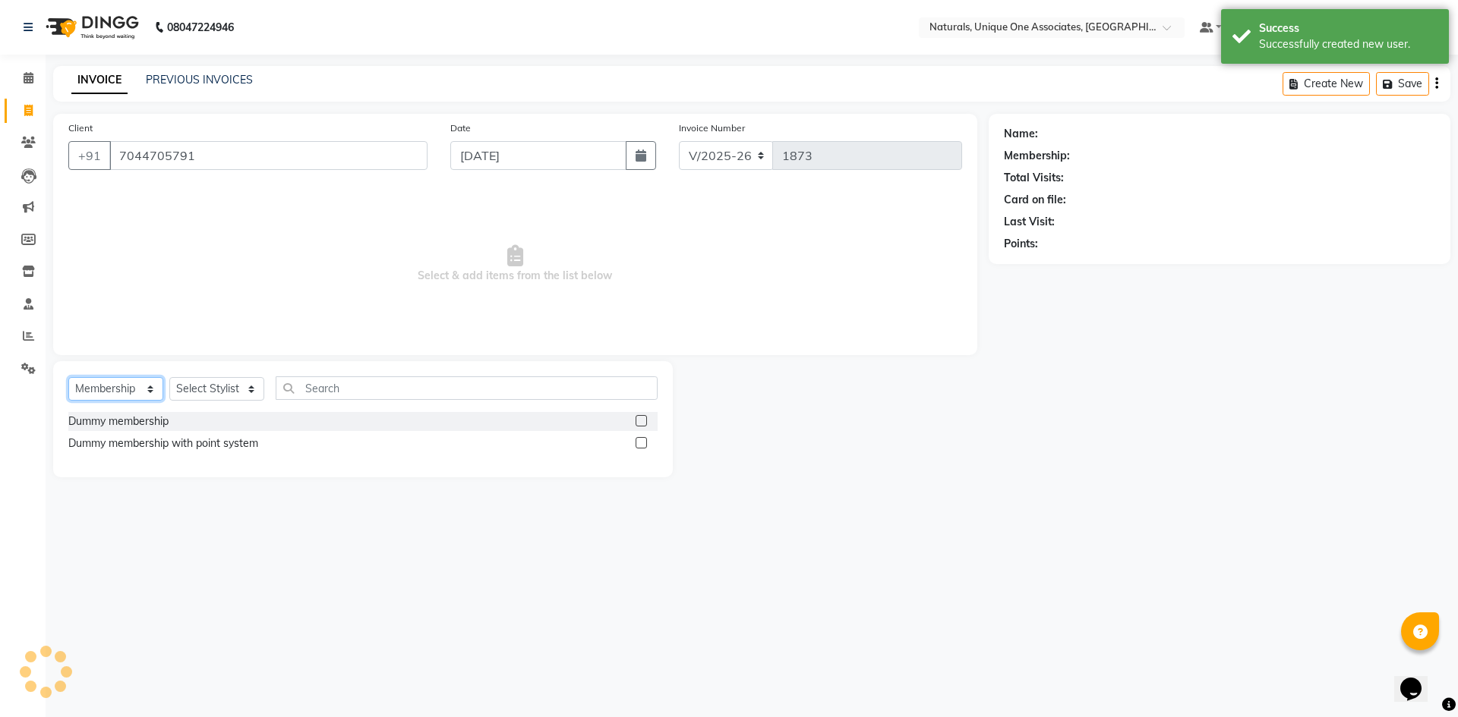
drag, startPoint x: 96, startPoint y: 390, endPoint x: 100, endPoint y: 400, distance: 10.6
click at [96, 390] on select "Select Service Product Membership Package Voucher Prepaid Gift Card" at bounding box center [115, 389] width 95 height 24
select select "service"
click at [68, 377] on select "Select Service Product Membership Package Voucher Prepaid Gift Card" at bounding box center [115, 389] width 95 height 24
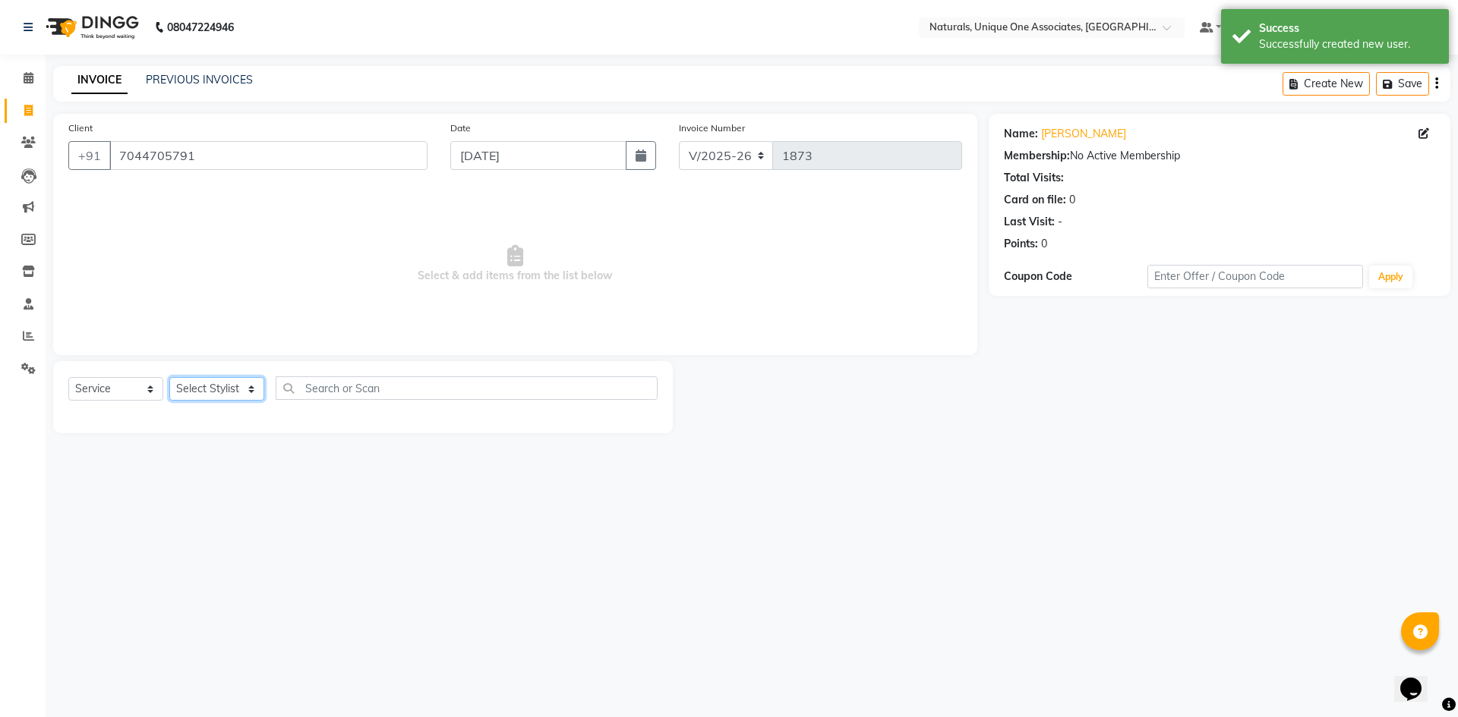
drag, startPoint x: 210, startPoint y: 386, endPoint x: 213, endPoint y: 399, distance: 13.5
click at [210, 386] on select "Select Stylist ALI ANNI [PERSON_NAME] [PERSON_NAME] [PERSON_NAME] [PERSON_NAME]…" at bounding box center [216, 389] width 95 height 24
select select "41425"
click at [169, 377] on select "Select Stylist ALI ANNI [PERSON_NAME] [PERSON_NAME] [PERSON_NAME] [PERSON_NAME]…" at bounding box center [216, 389] width 95 height 24
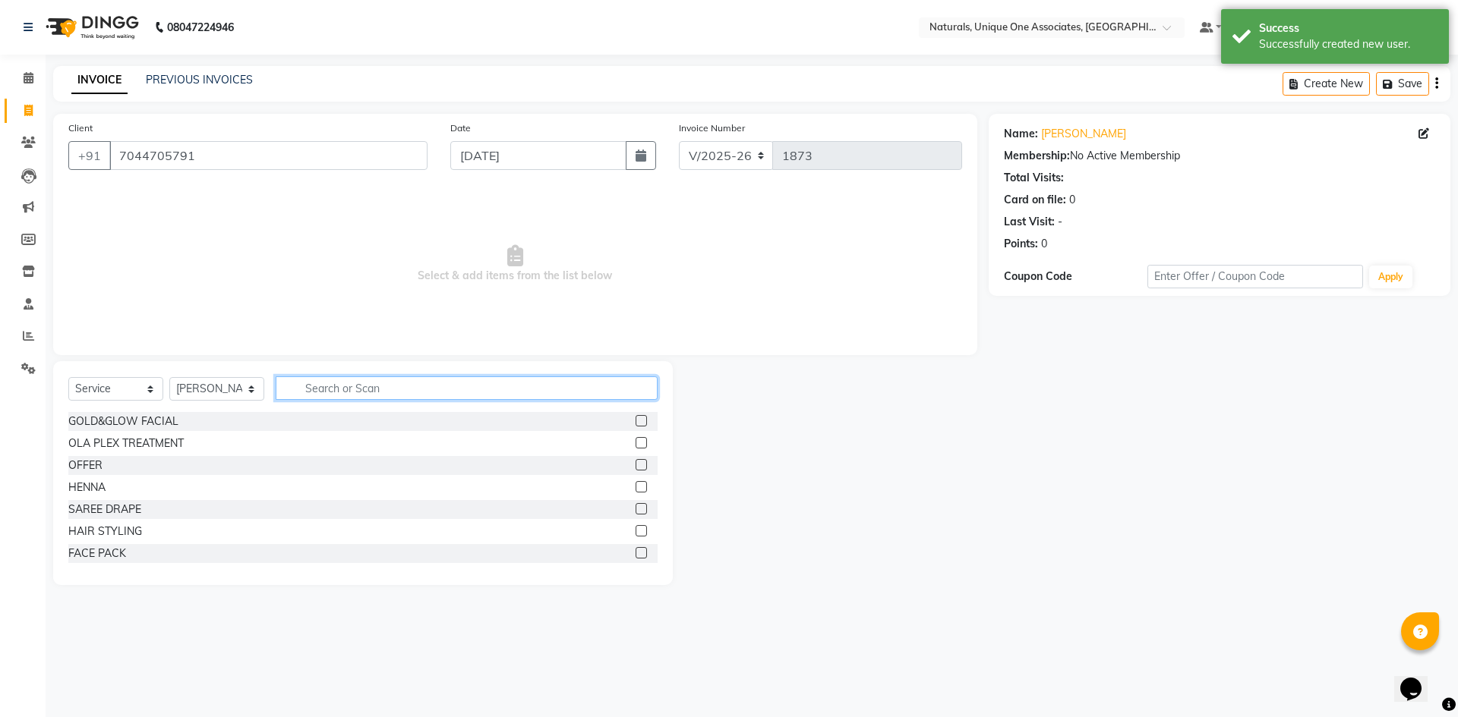
click at [322, 383] on input "text" at bounding box center [467, 389] width 382 height 24
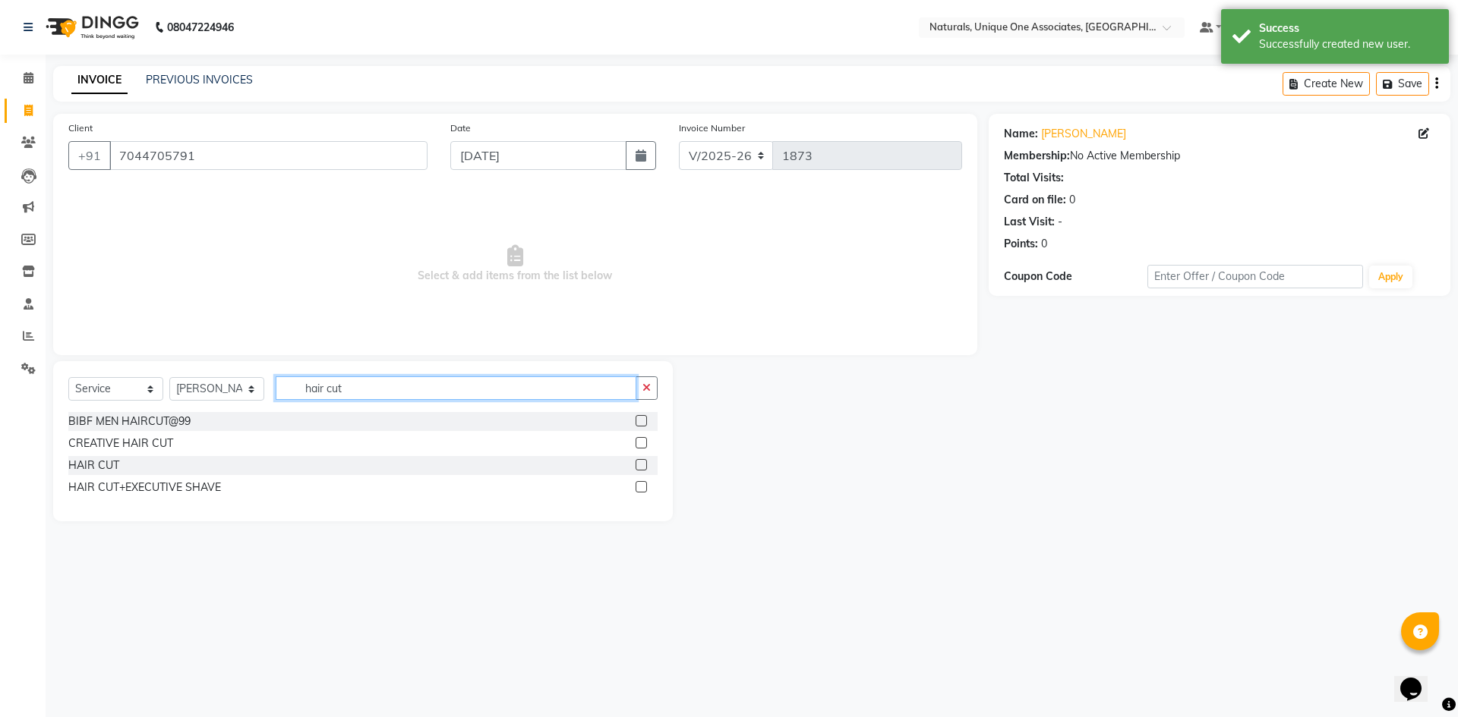
type input "hair cut"
click at [638, 464] on label at bounding box center [640, 464] width 11 height 11
click at [638, 464] on input "checkbox" at bounding box center [640, 466] width 10 height 10
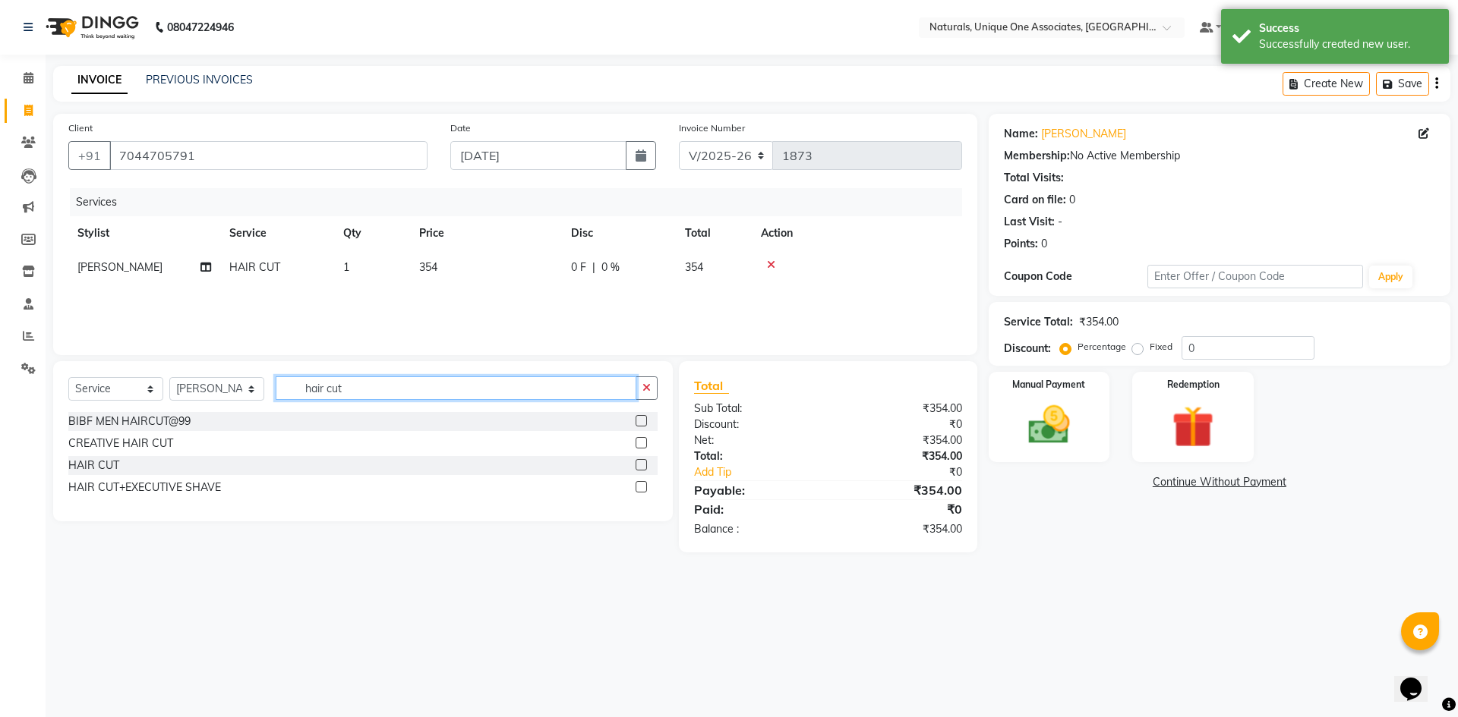
checkbox input "false"
drag, startPoint x: 411, startPoint y: 381, endPoint x: 74, endPoint y: 378, distance: 337.1
click at [74, 378] on div "Select Service Product Membership Package Voucher Prepaid Gift Card Select Styl…" at bounding box center [362, 395] width 589 height 36
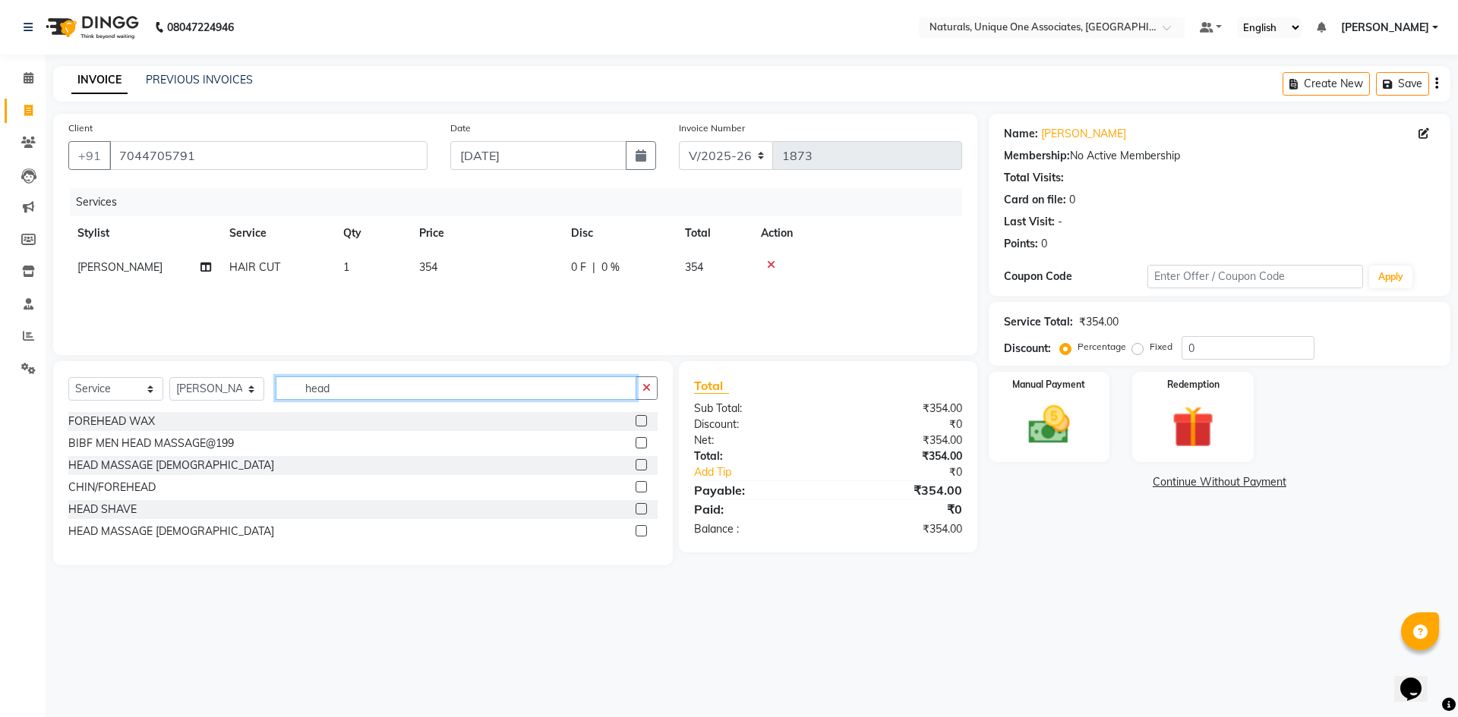
type input "head"
click at [641, 528] on label at bounding box center [640, 530] width 11 height 11
click at [641, 528] on input "checkbox" at bounding box center [640, 532] width 10 height 10
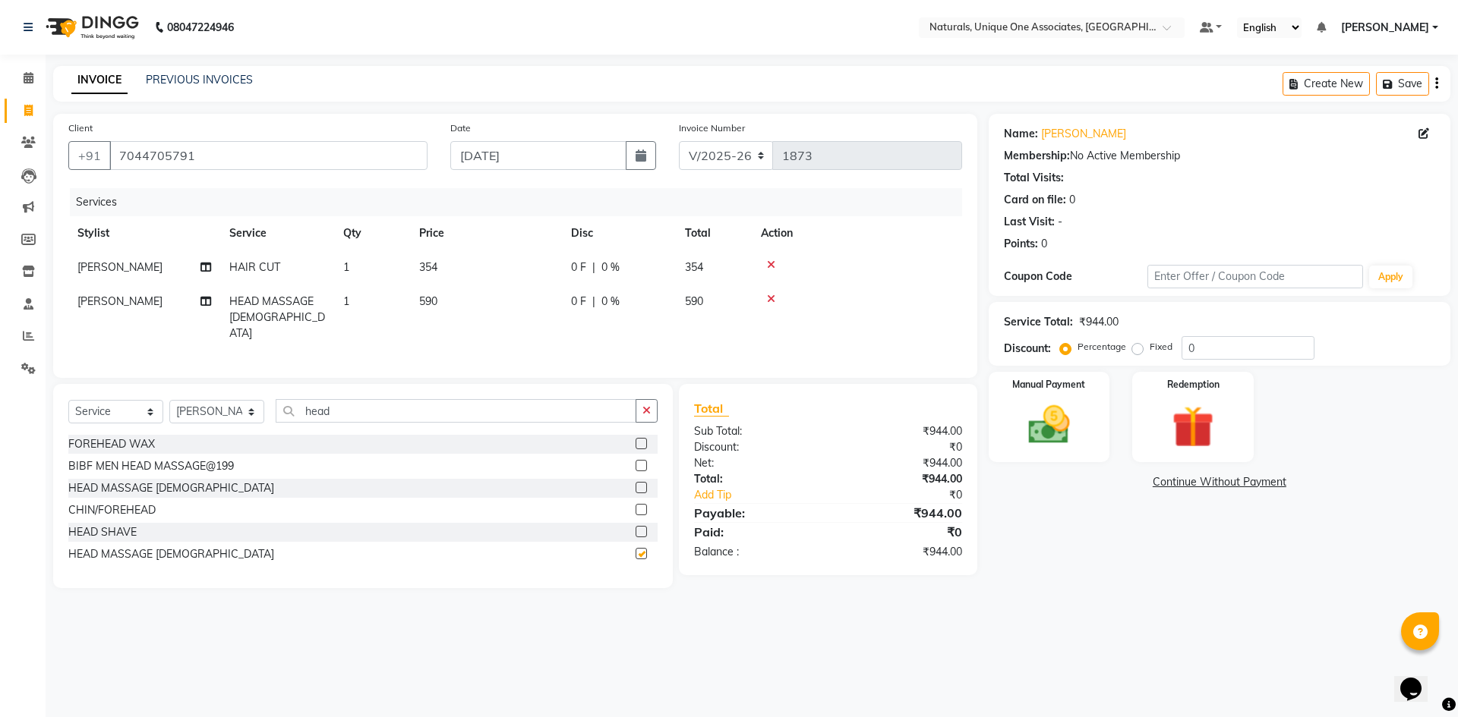
checkbox input "false"
click at [1031, 443] on img at bounding box center [1049, 425] width 71 height 50
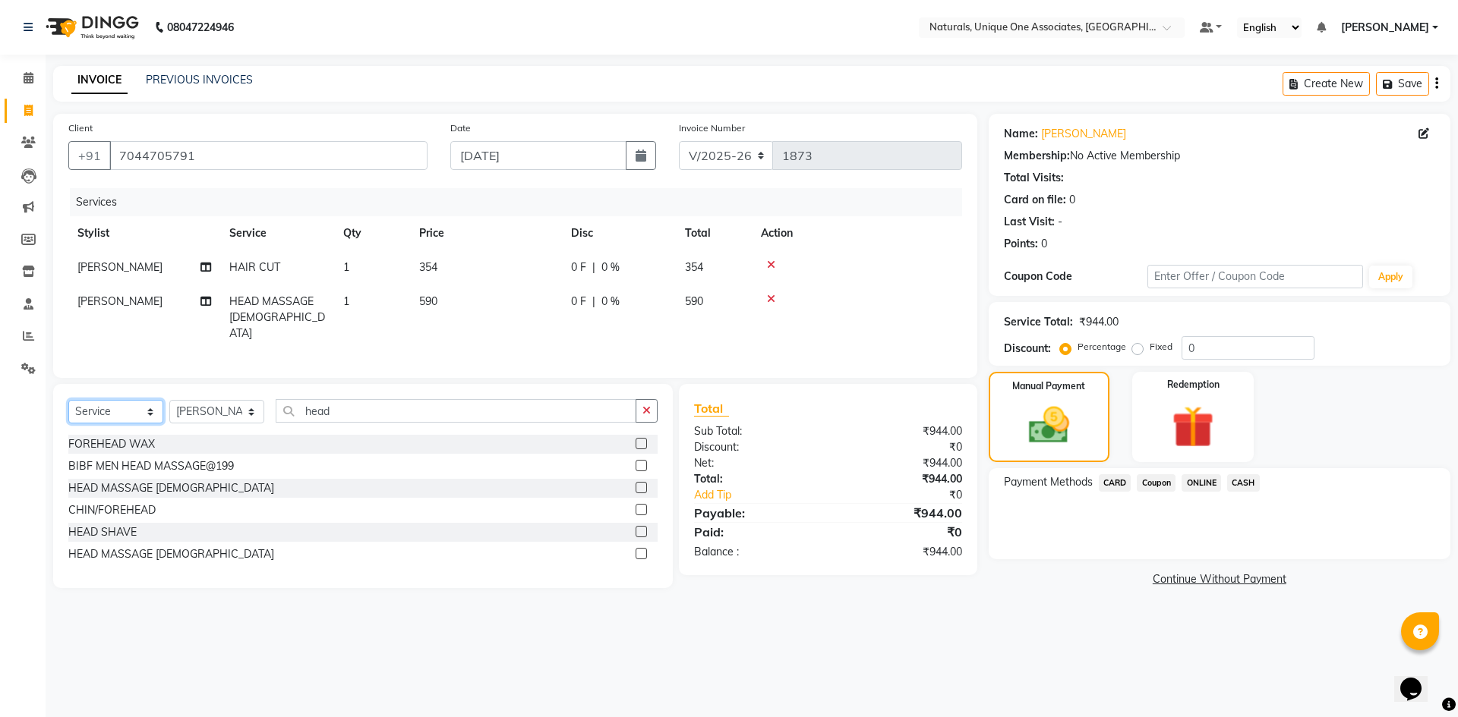
click at [125, 401] on select "Select Service Product Membership Package Voucher Prepaid Gift Card" at bounding box center [115, 412] width 95 height 24
click at [1029, 636] on div "08047224946 Select Location × Naturals, Unique One Associates, Banjara Hills De…" at bounding box center [729, 358] width 1458 height 717
click at [1118, 482] on span "CARD" at bounding box center [1115, 483] width 33 height 17
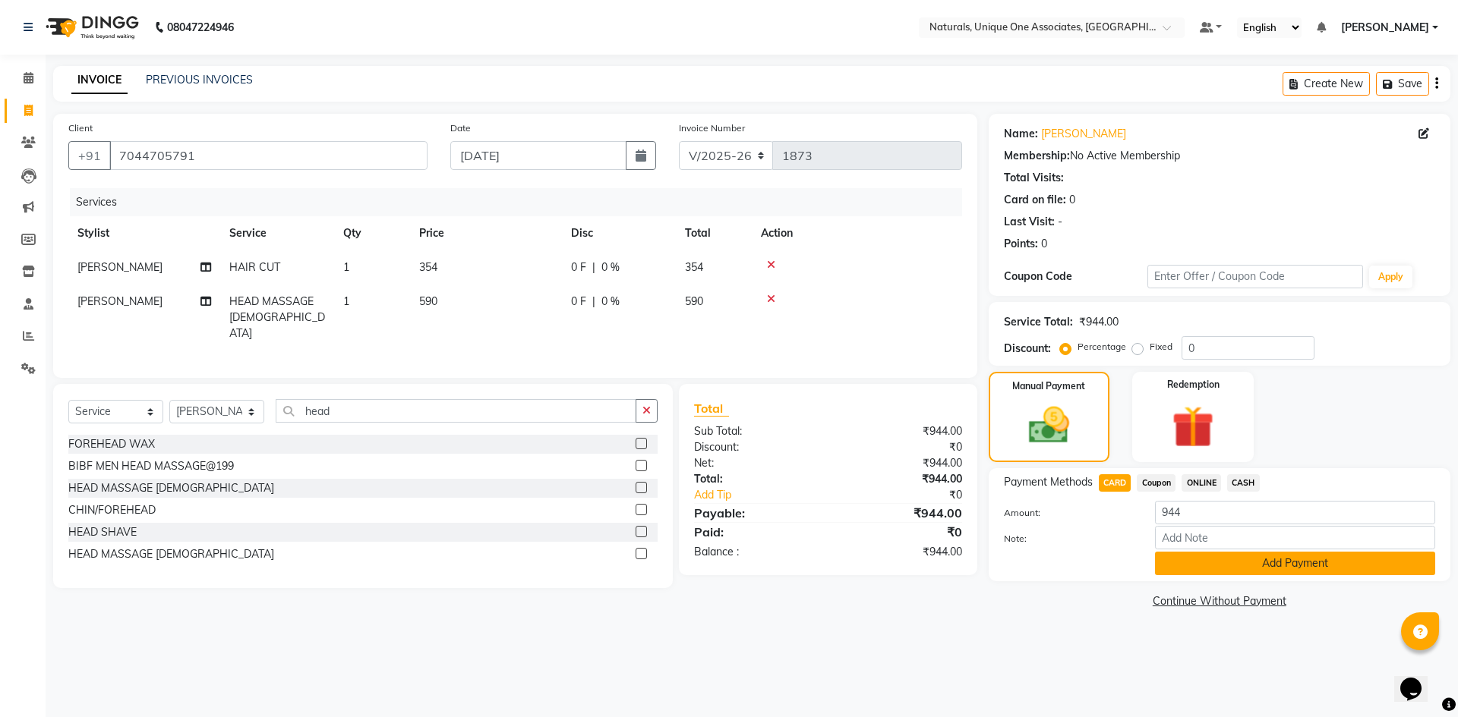
click at [1208, 557] on button "Add Payment" at bounding box center [1295, 564] width 280 height 24
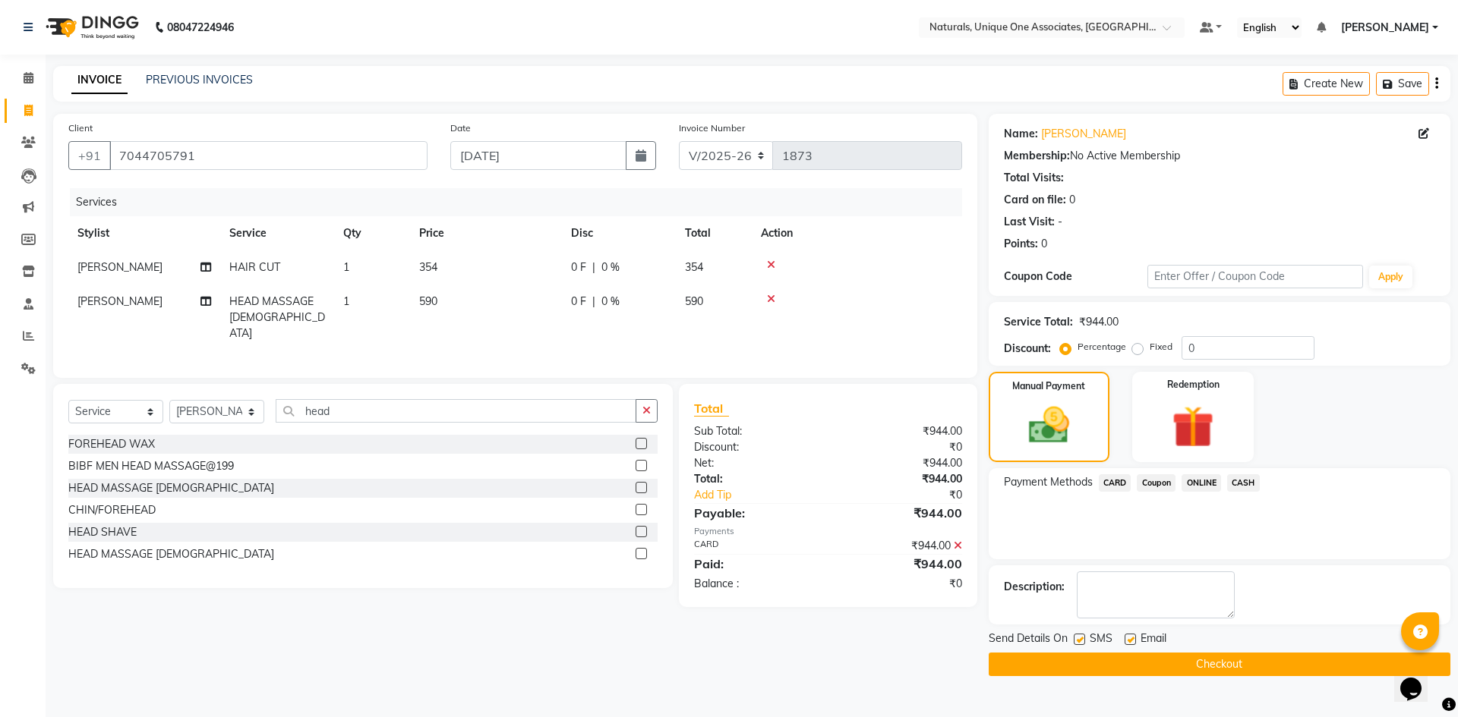
click at [1225, 664] on button "Checkout" at bounding box center [1219, 665] width 462 height 24
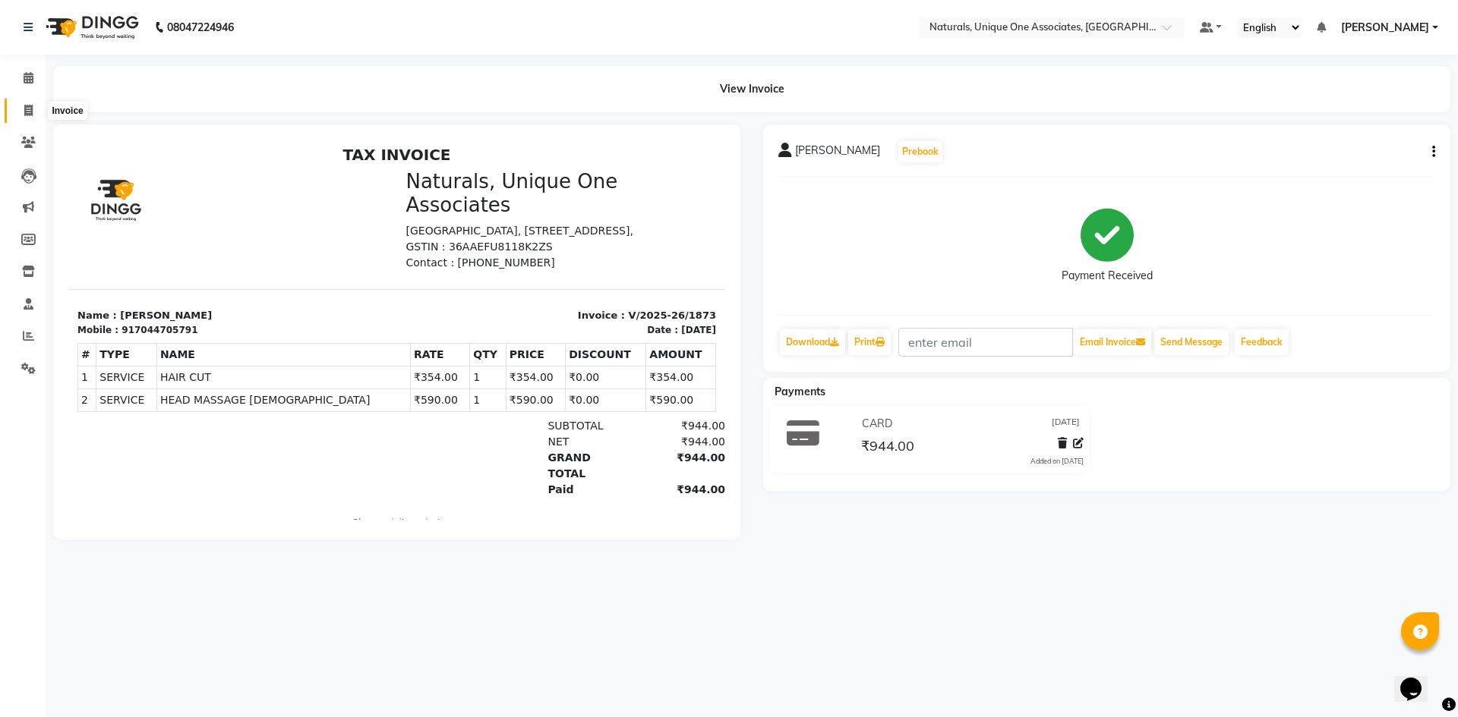
click at [24, 106] on icon at bounding box center [28, 110] width 8 height 11
select select "service"
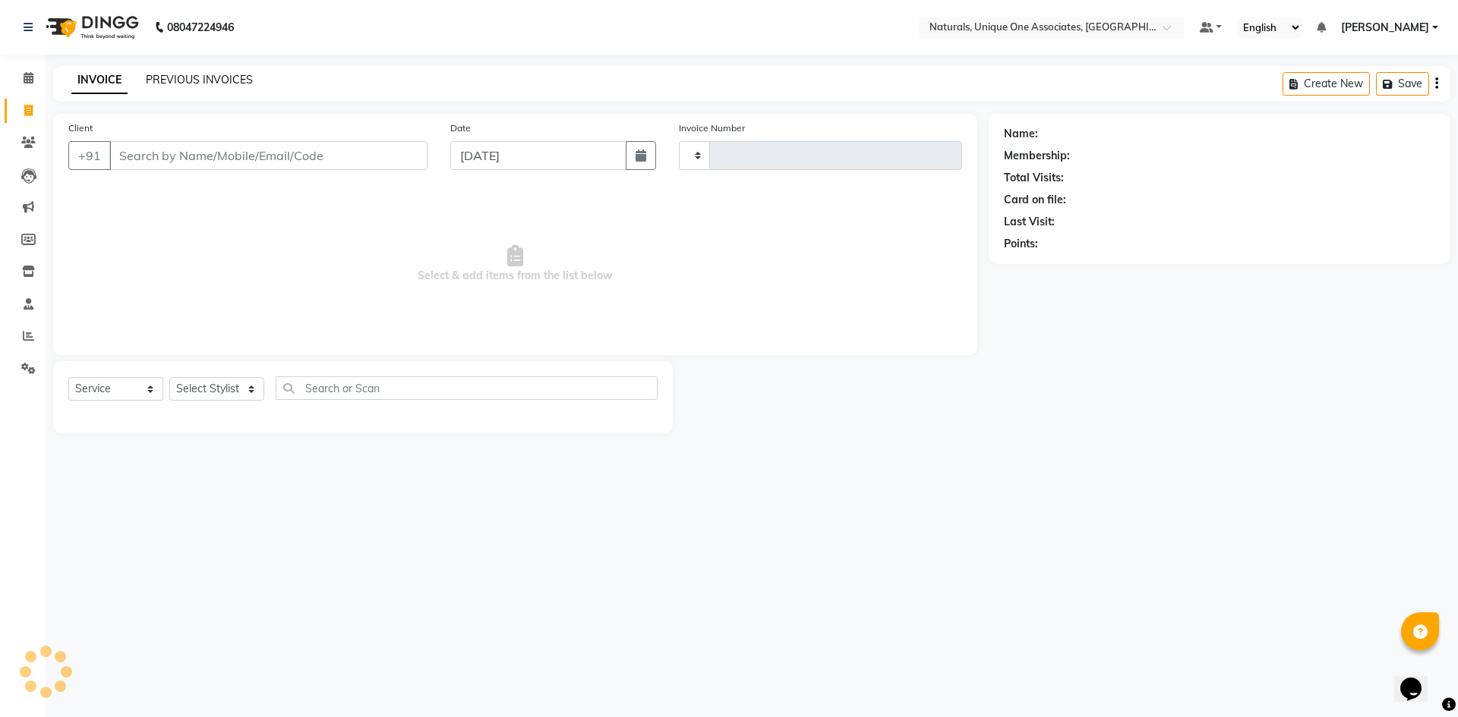
type input "1874"
click at [169, 77] on link "PREVIOUS INVOICES" at bounding box center [199, 80] width 107 height 14
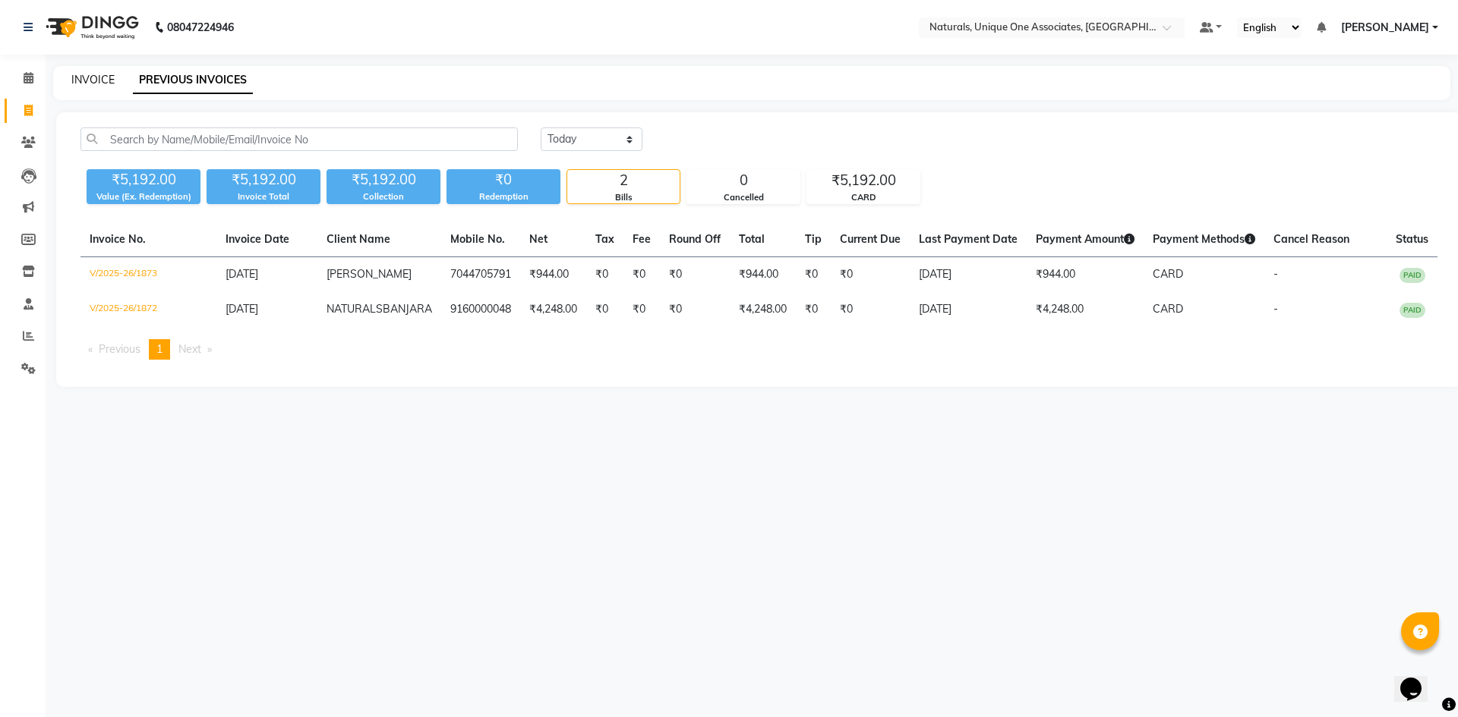
click at [79, 81] on link "INVOICE" at bounding box center [92, 80] width 43 height 14
select select "5857"
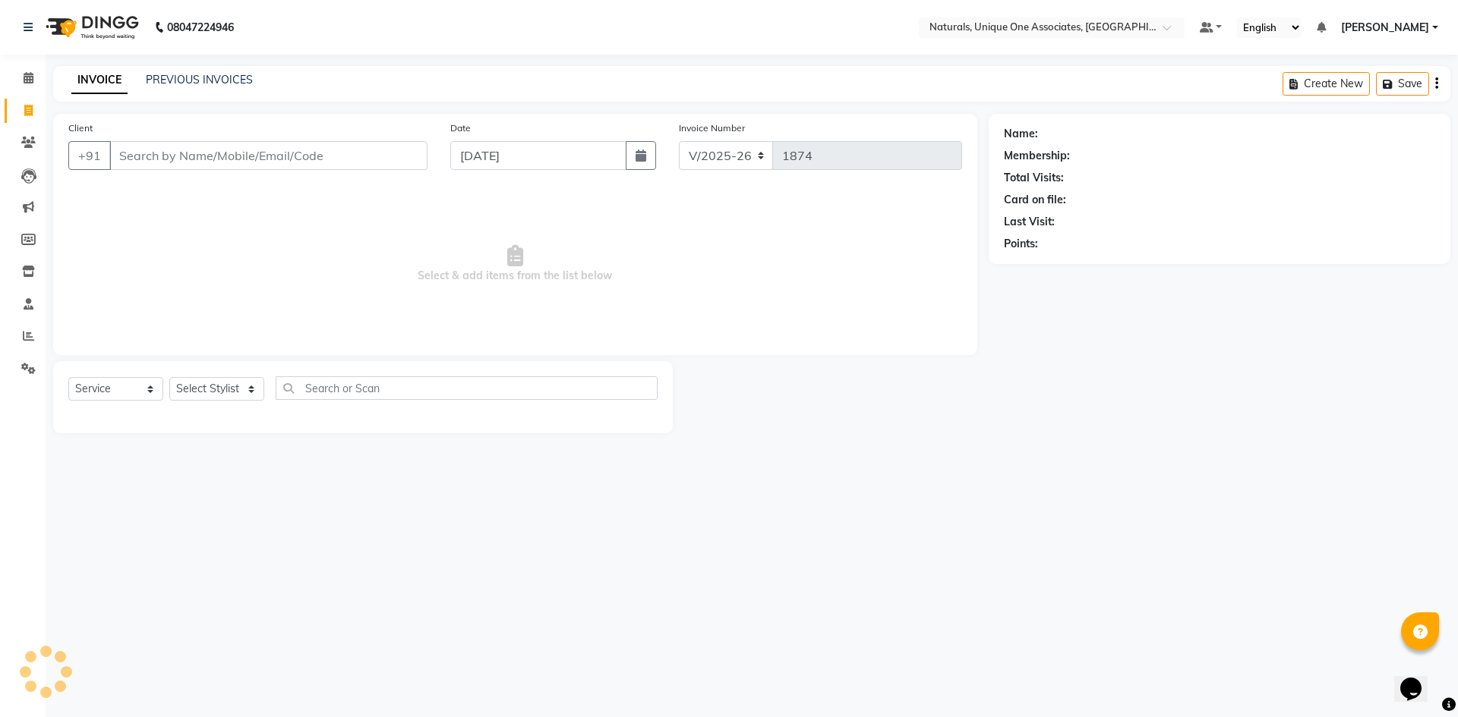
select select "membership"
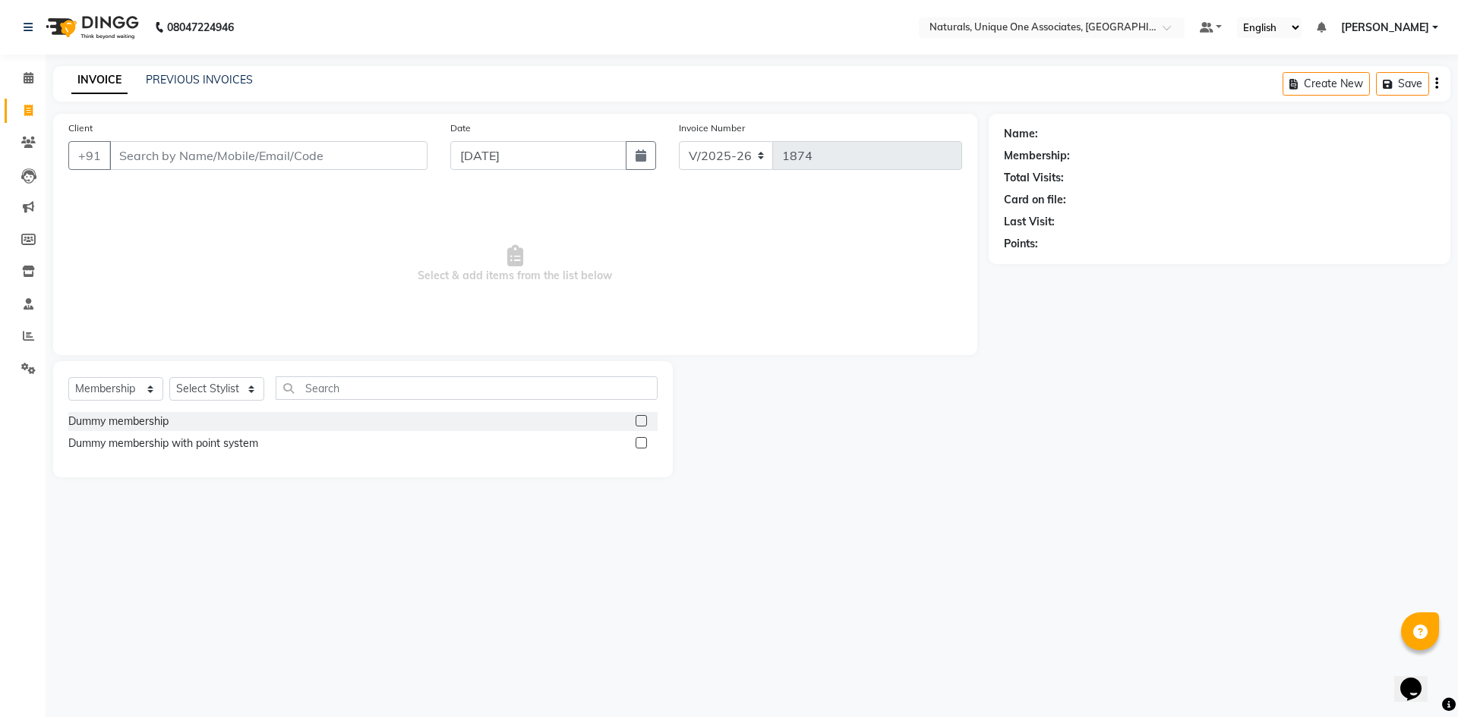
click at [323, 159] on input "Client" at bounding box center [268, 155] width 318 height 29
click at [219, 184] on ngb-highlight "9346427 537" at bounding box center [197, 190] width 79 height 15
type input "9346427537"
click at [134, 386] on select "Select Service Product Membership Package Voucher Prepaid Gift Card" at bounding box center [115, 389] width 95 height 24
select select "service"
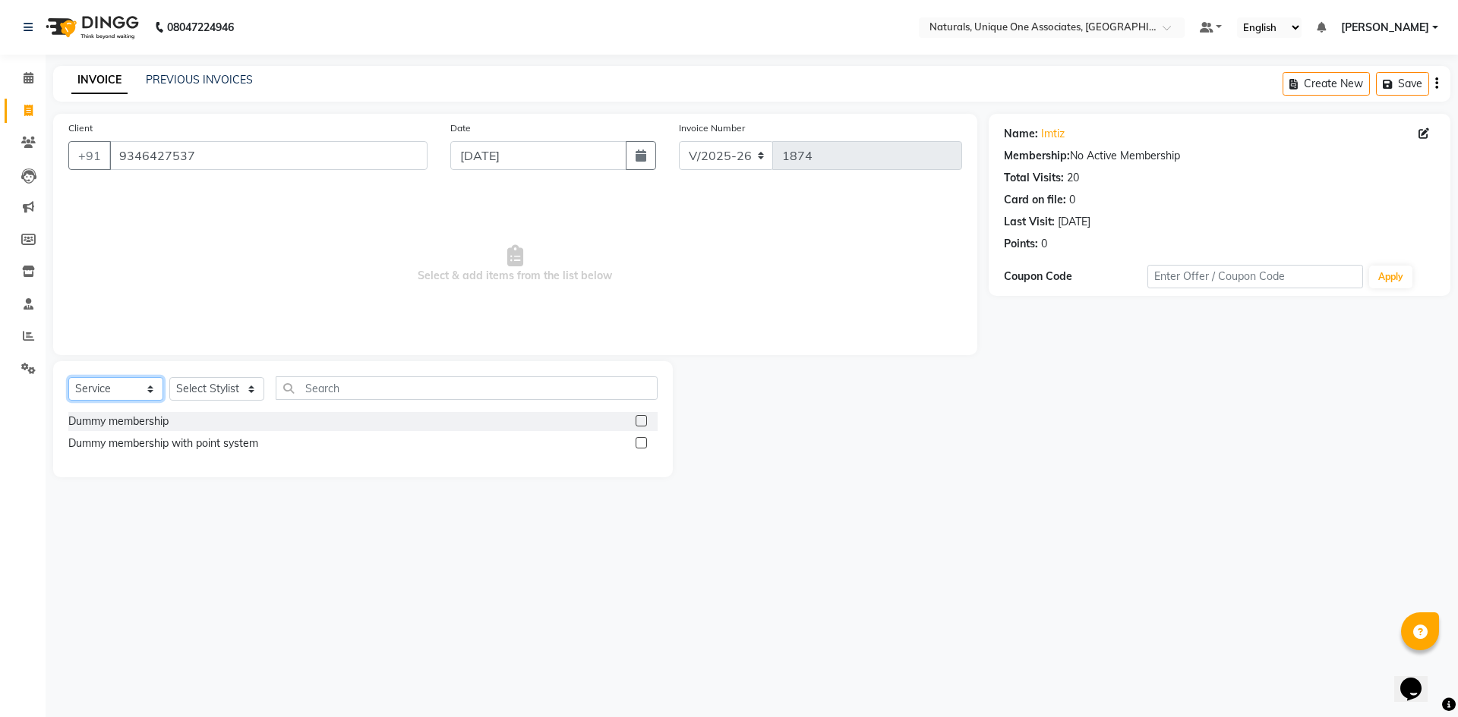
click at [68, 377] on select "Select Service Product Membership Package Voucher Prepaid Gift Card" at bounding box center [115, 389] width 95 height 24
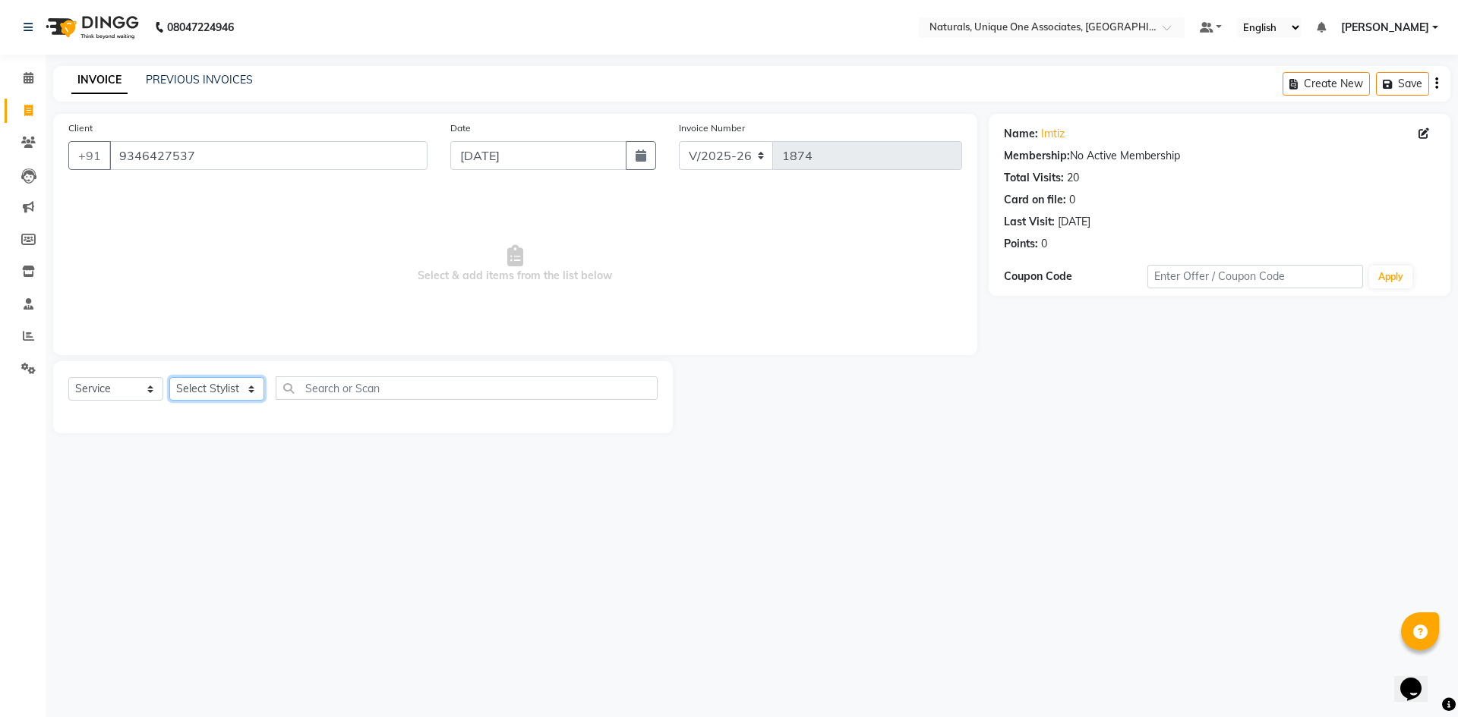
click at [210, 393] on select "Select Stylist ALI ANNI [PERSON_NAME] [PERSON_NAME] [PERSON_NAME] [PERSON_NAME]…" at bounding box center [216, 389] width 95 height 24
select select "66533"
click at [169, 377] on select "Select Stylist ALI ANNI [PERSON_NAME] [PERSON_NAME] [PERSON_NAME] [PERSON_NAME]…" at bounding box center [216, 389] width 95 height 24
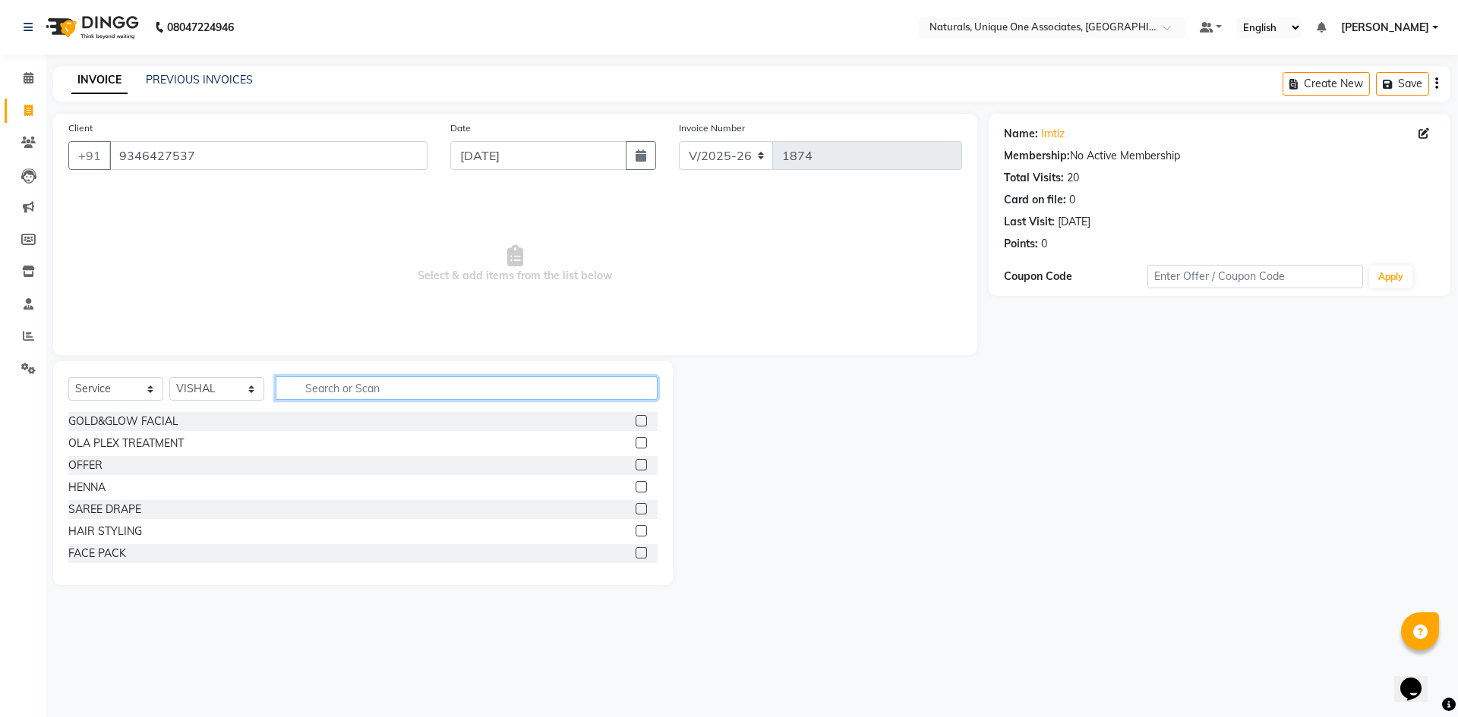
click at [384, 393] on input "text" at bounding box center [467, 389] width 382 height 24
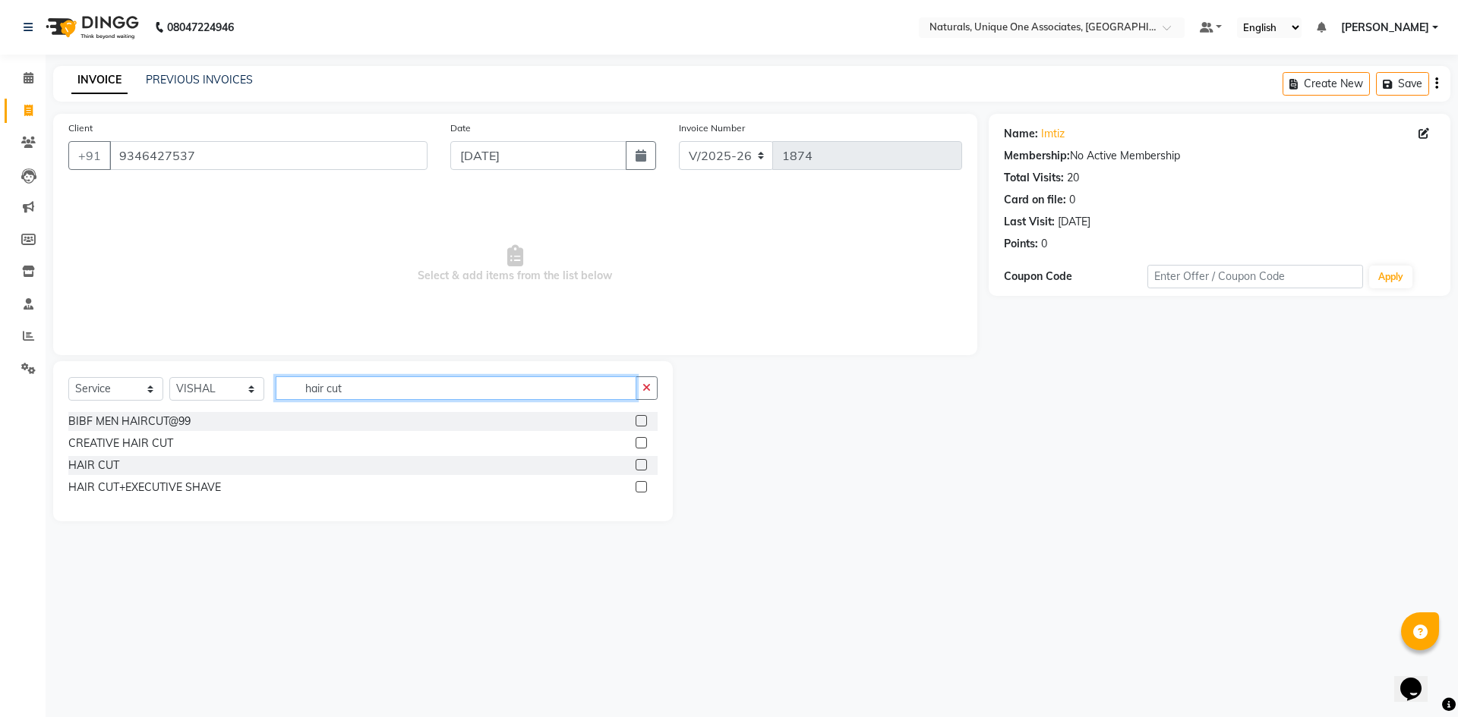
type input "hair cut"
click at [636, 467] on label at bounding box center [640, 464] width 11 height 11
click at [636, 467] on input "checkbox" at bounding box center [640, 466] width 10 height 10
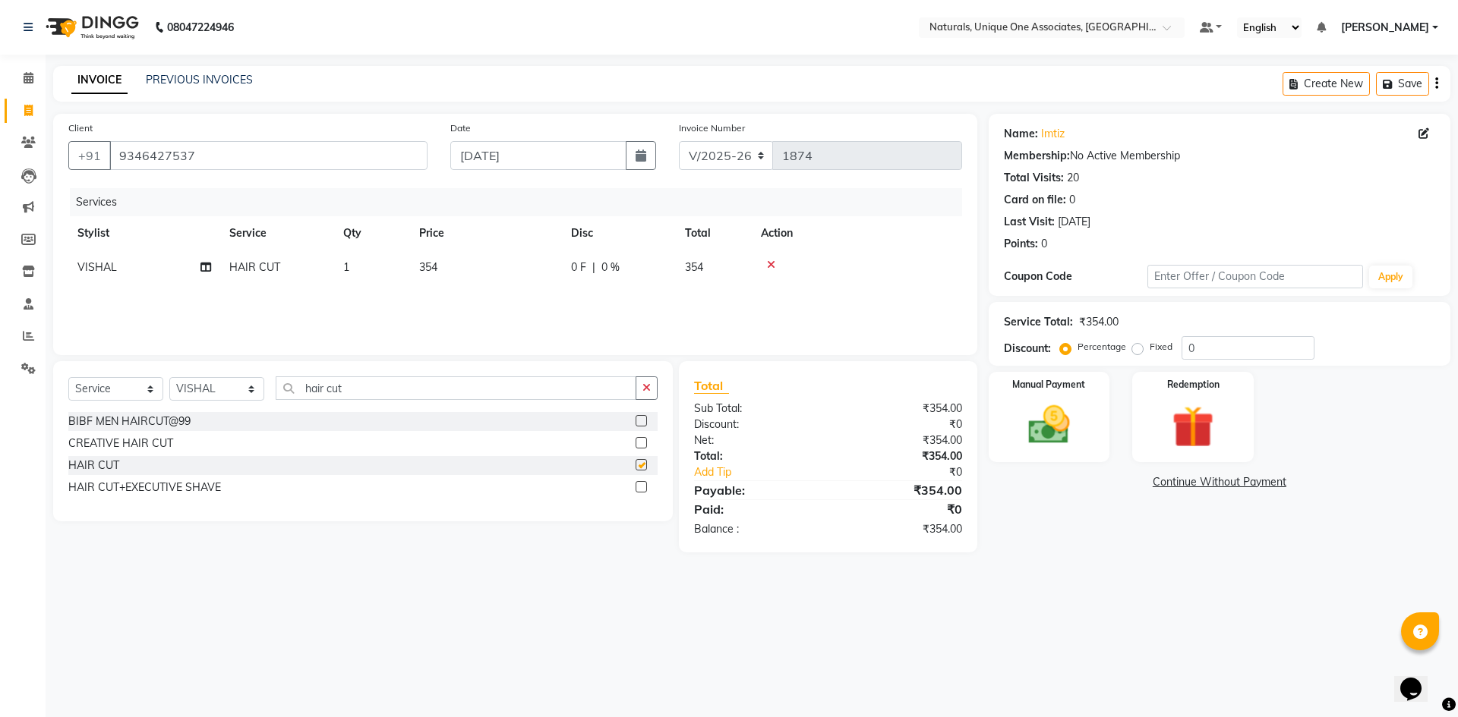
checkbox input "false"
drag, startPoint x: 249, startPoint y: 166, endPoint x: 118, endPoint y: 140, distance: 134.0
click at [118, 140] on div "Client [PHONE_NUMBER]" at bounding box center [248, 151] width 382 height 62
drag, startPoint x: 381, startPoint y: 380, endPoint x: 254, endPoint y: 364, distance: 127.8
click at [254, 364] on div "Select Service Product Membership Package Voucher Prepaid Gift Card Select Styl…" at bounding box center [363, 441] width 620 height 160
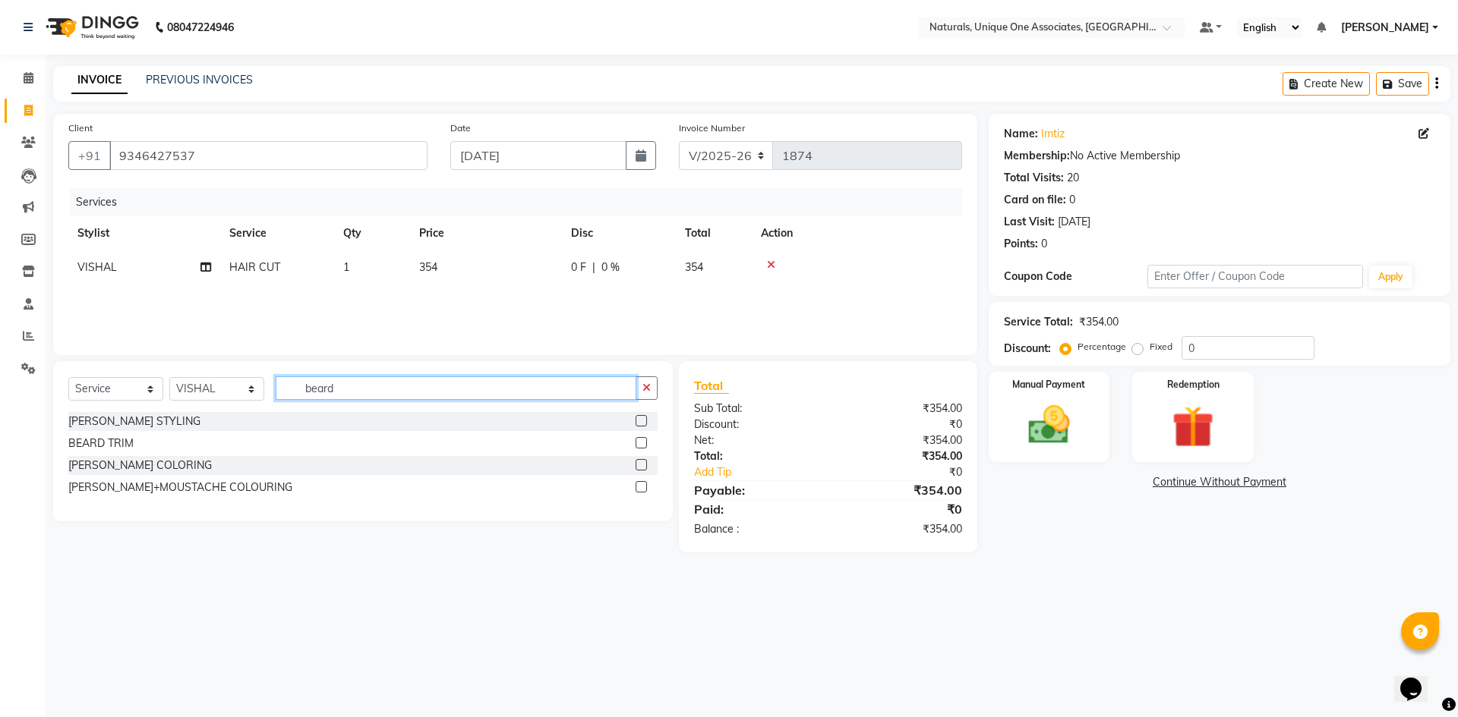
type input "beard"
click at [644, 421] on label at bounding box center [640, 420] width 11 height 11
click at [644, 421] on input "checkbox" at bounding box center [640, 422] width 10 height 10
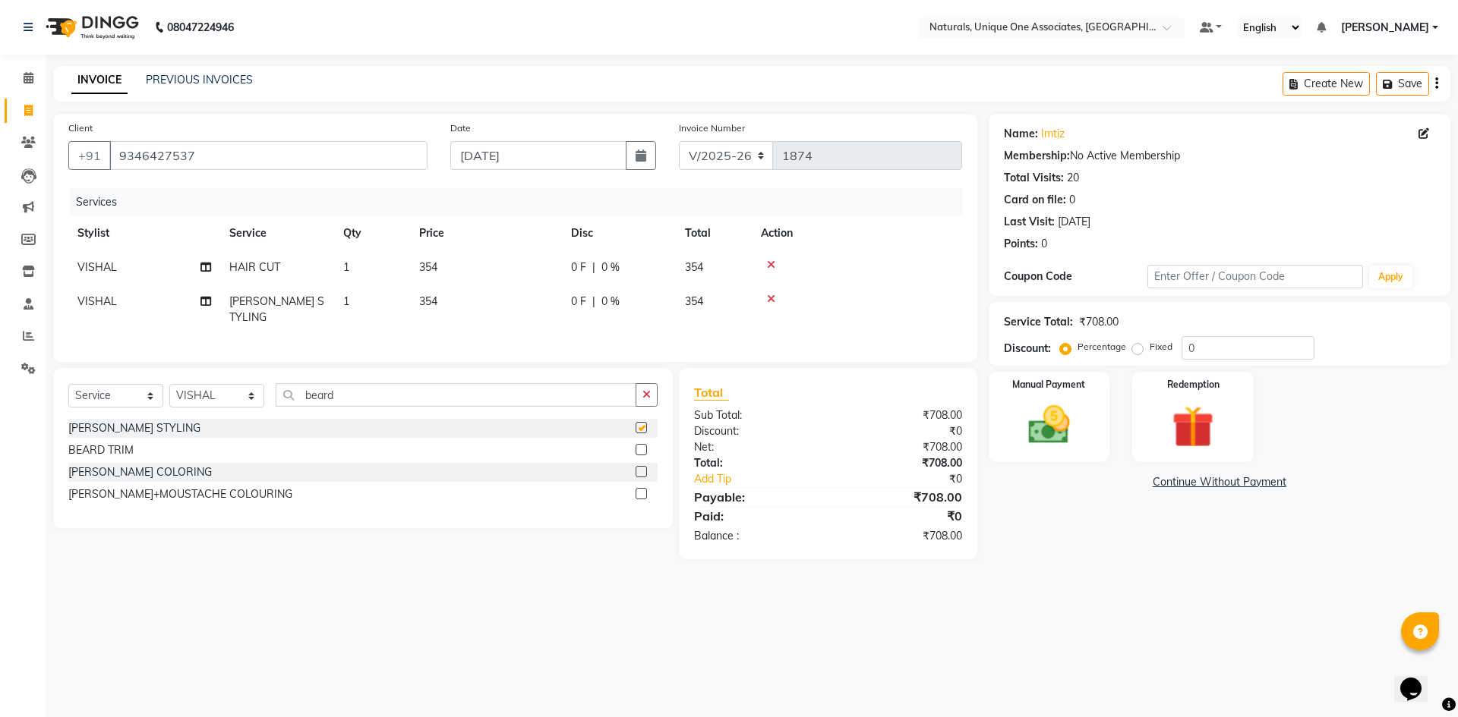
checkbox input "false"
click at [506, 259] on td "354" at bounding box center [486, 268] width 152 height 34
select select "66533"
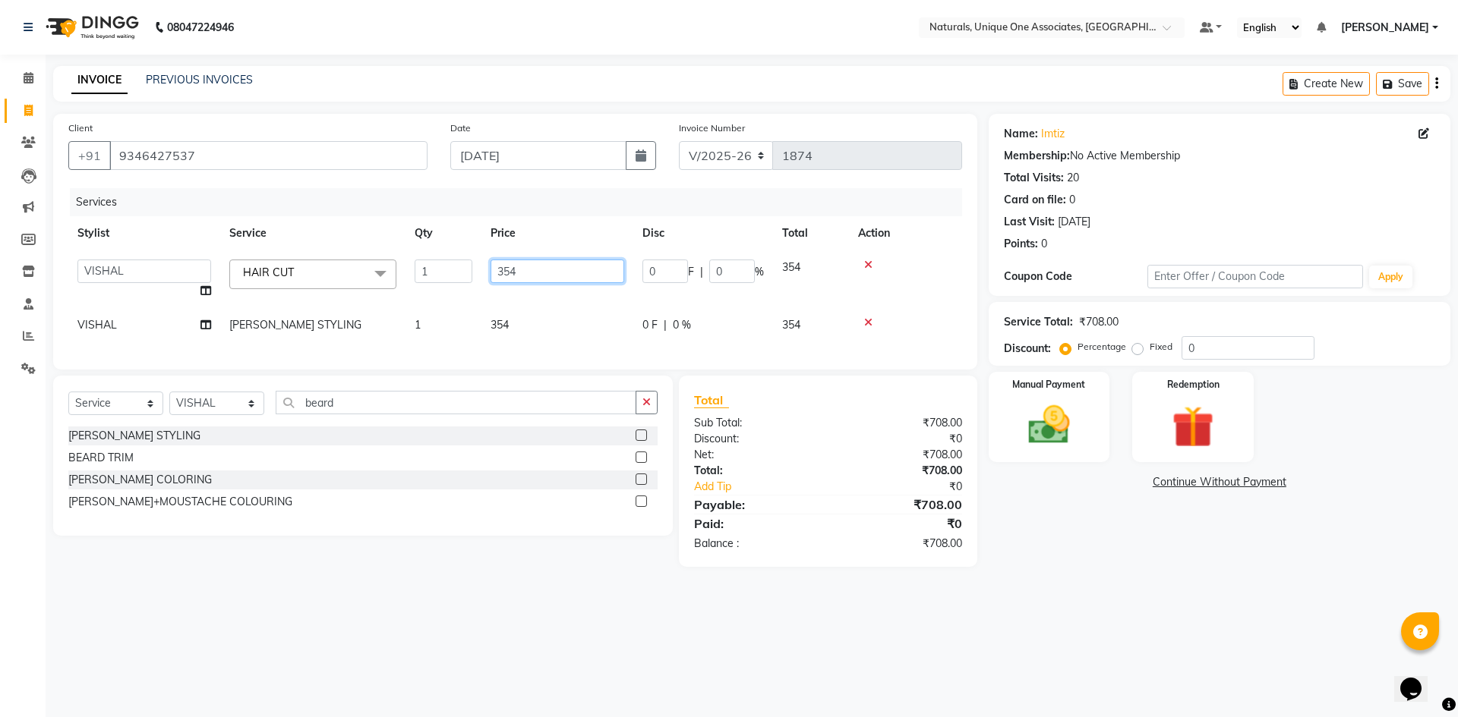
drag, startPoint x: 548, startPoint y: 270, endPoint x: 346, endPoint y: 255, distance: 202.5
click at [346, 255] on tr "ALI ANNI [PERSON_NAME] [PERSON_NAME] [PERSON_NAME] [PERSON_NAME] [PERSON_NAME] …" at bounding box center [515, 280] width 894 height 58
type input "295"
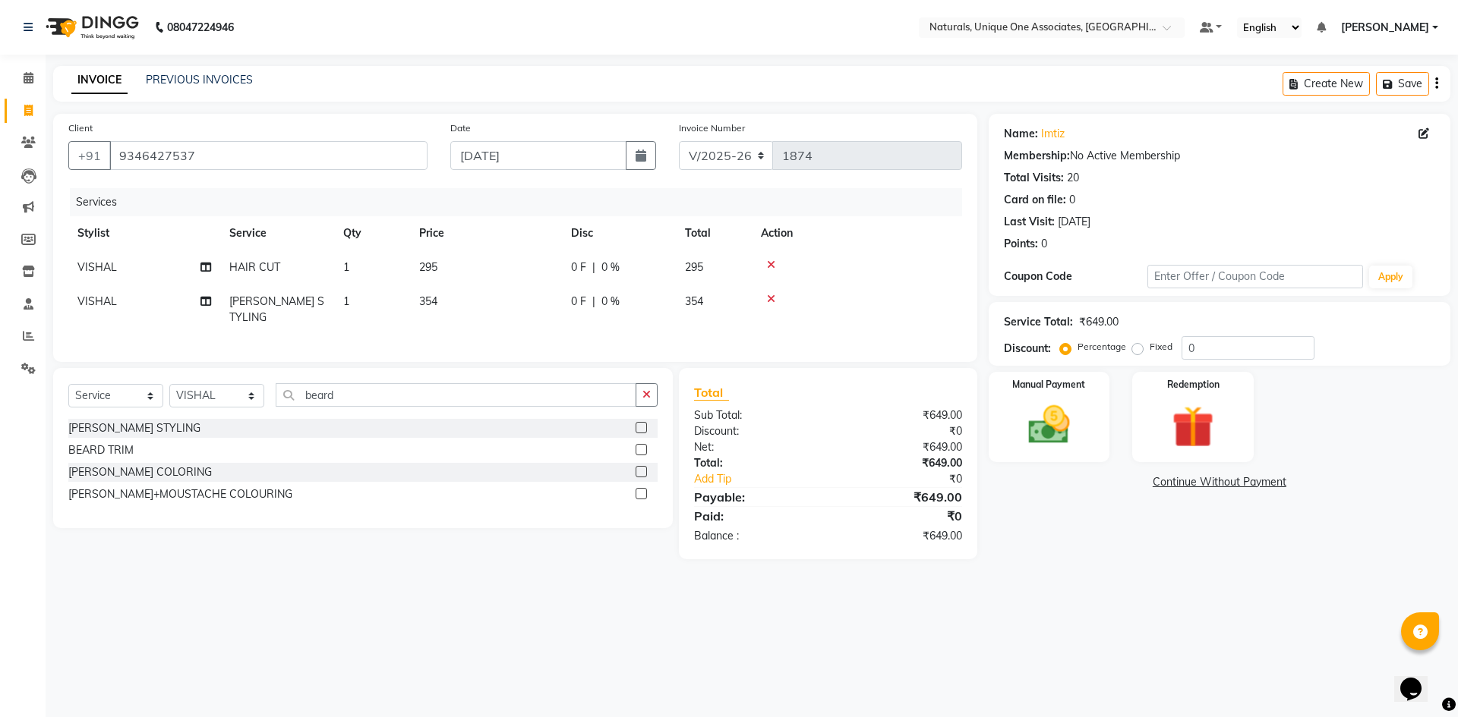
click at [509, 325] on div "Services Stylist Service Qty Price Disc Total Action VISHAL HAIR CUT 1 295 0 F …" at bounding box center [515, 267] width 894 height 159
click at [503, 283] on td "295" at bounding box center [486, 268] width 152 height 34
select select "66533"
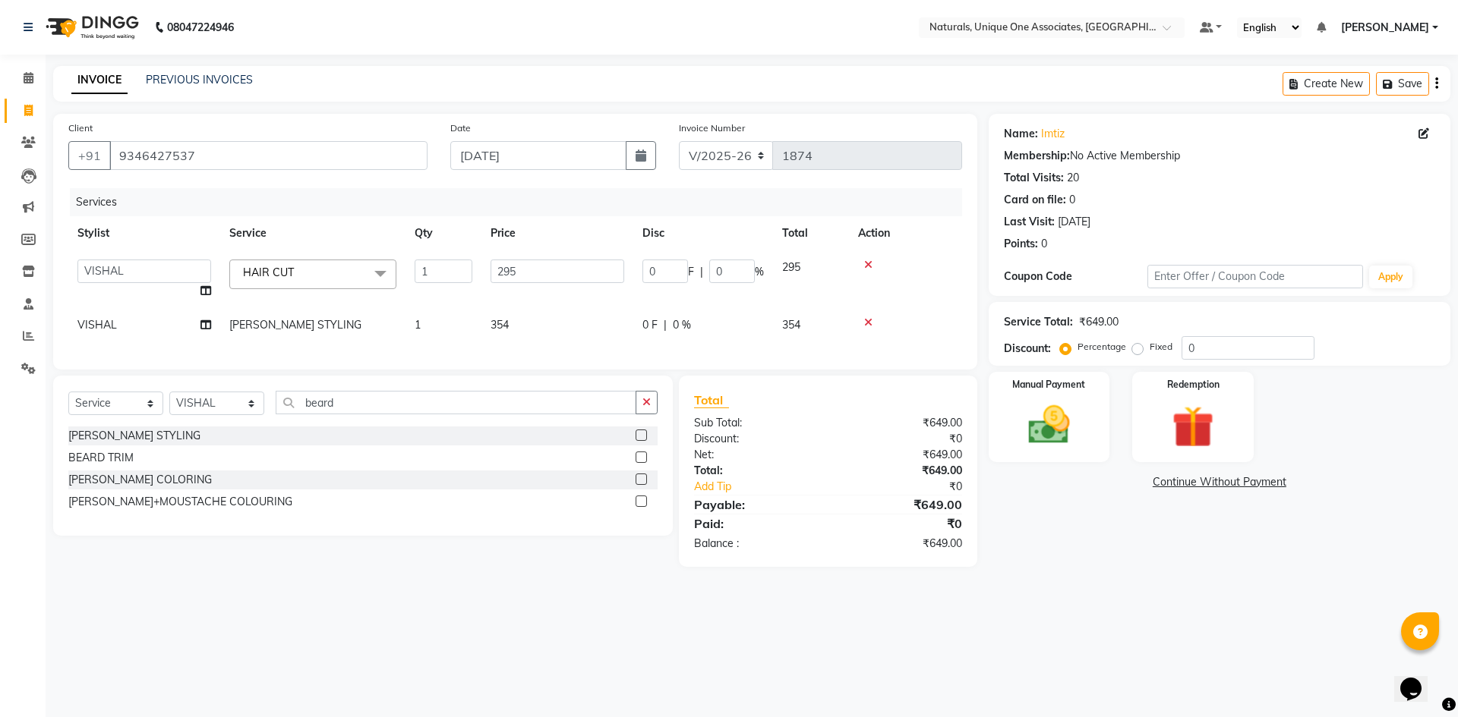
drag, startPoint x: 530, startPoint y: 323, endPoint x: 516, endPoint y: 319, distance: 14.2
click at [516, 319] on td "354" at bounding box center [557, 325] width 152 height 34
select select "66533"
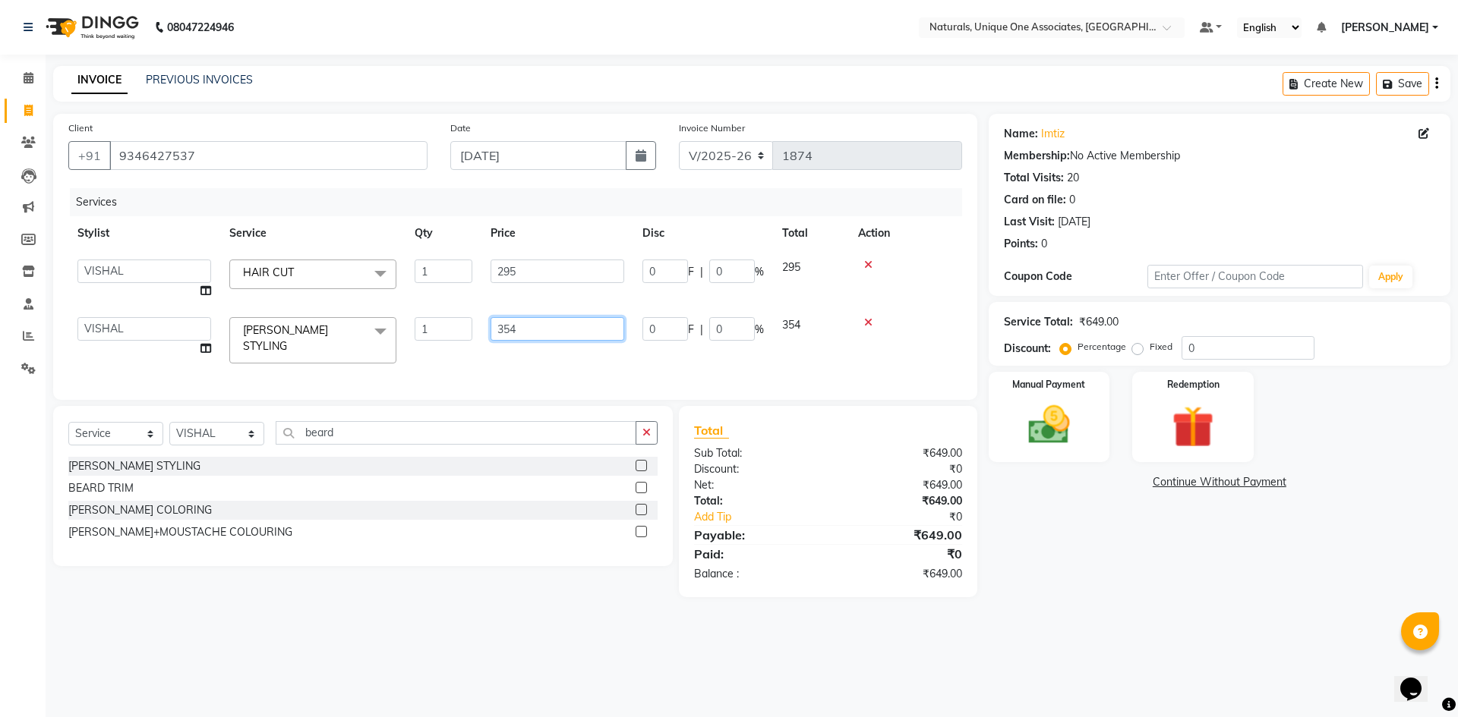
drag, startPoint x: 538, startPoint y: 327, endPoint x: 365, endPoint y: 268, distance: 182.2
click at [366, 271] on tbody "ALI ANNI [PERSON_NAME] [PERSON_NAME] [PERSON_NAME] [PERSON_NAME] [PERSON_NAME] …" at bounding box center [515, 312] width 894 height 122
type input "295"
click at [1039, 594] on main "INVOICE PREVIOUS INVOICES Create New Save Client [PHONE_NUMBER] Date [DATE] Inv…" at bounding box center [752, 343] width 1412 height 554
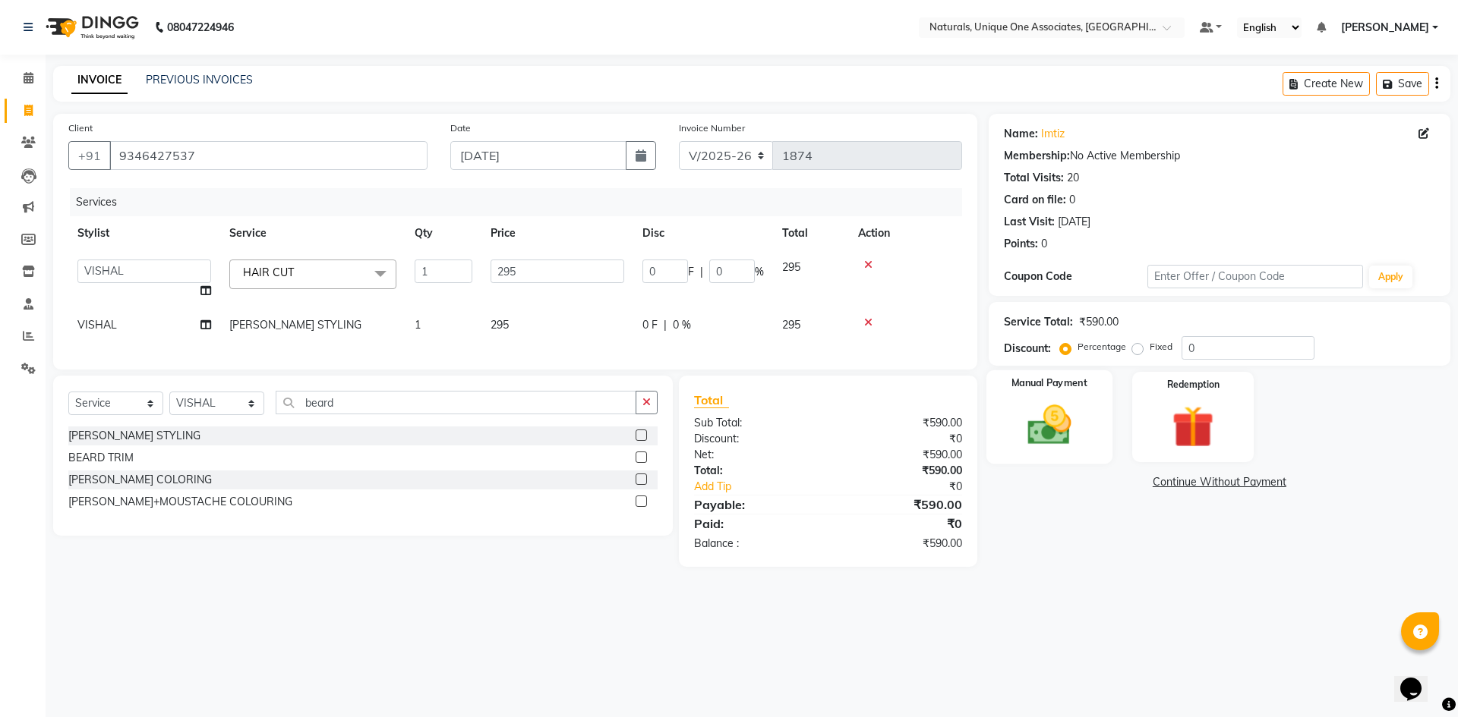
click at [1055, 449] on img at bounding box center [1049, 425] width 71 height 50
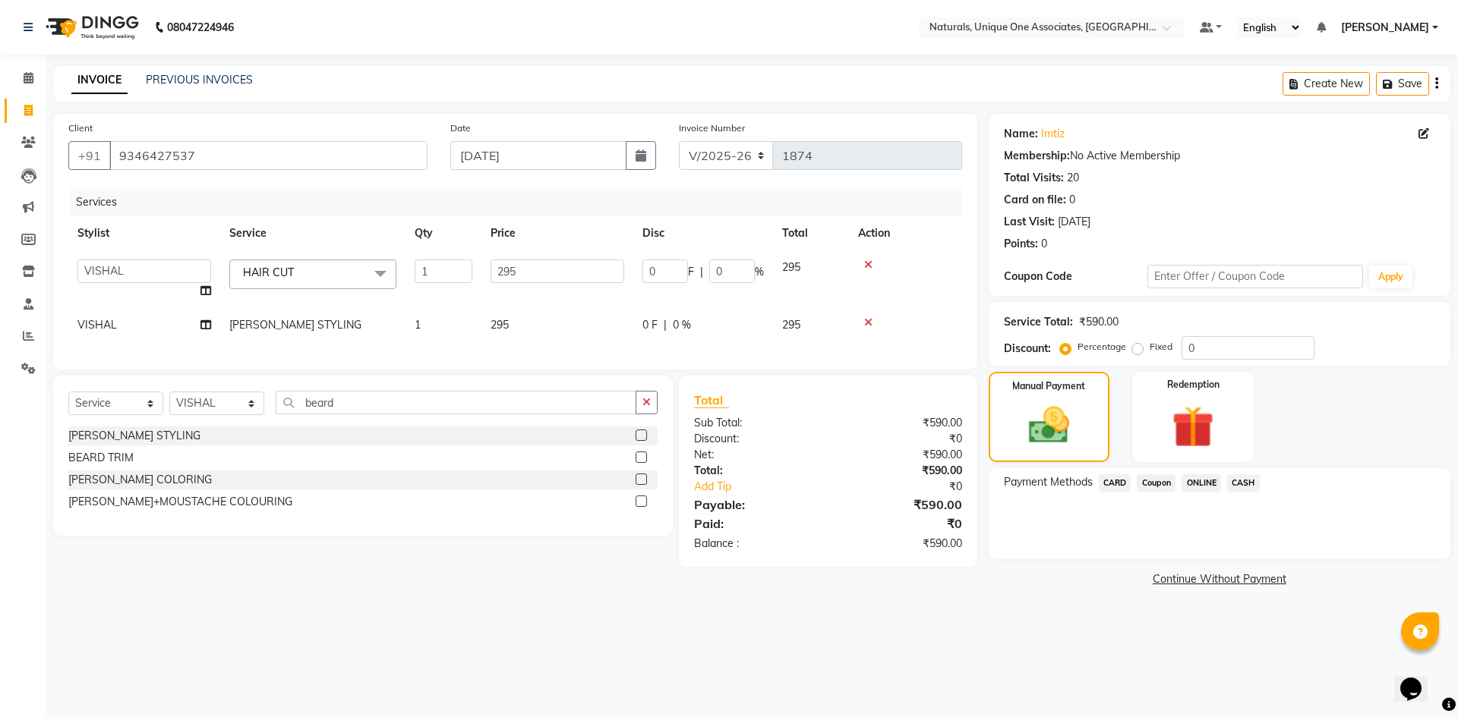
click at [1203, 477] on span "ONLINE" at bounding box center [1200, 483] width 39 height 17
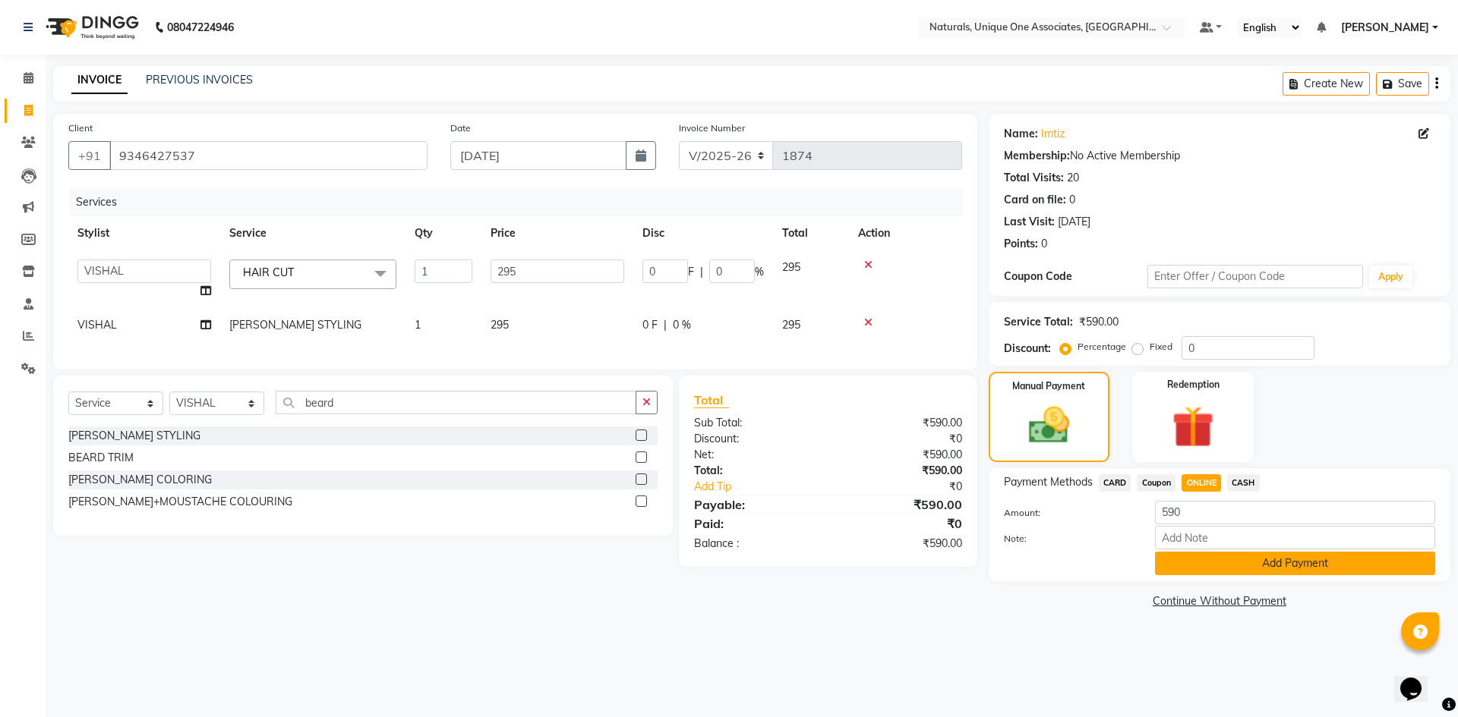
click at [1260, 569] on button "Add Payment" at bounding box center [1295, 564] width 280 height 24
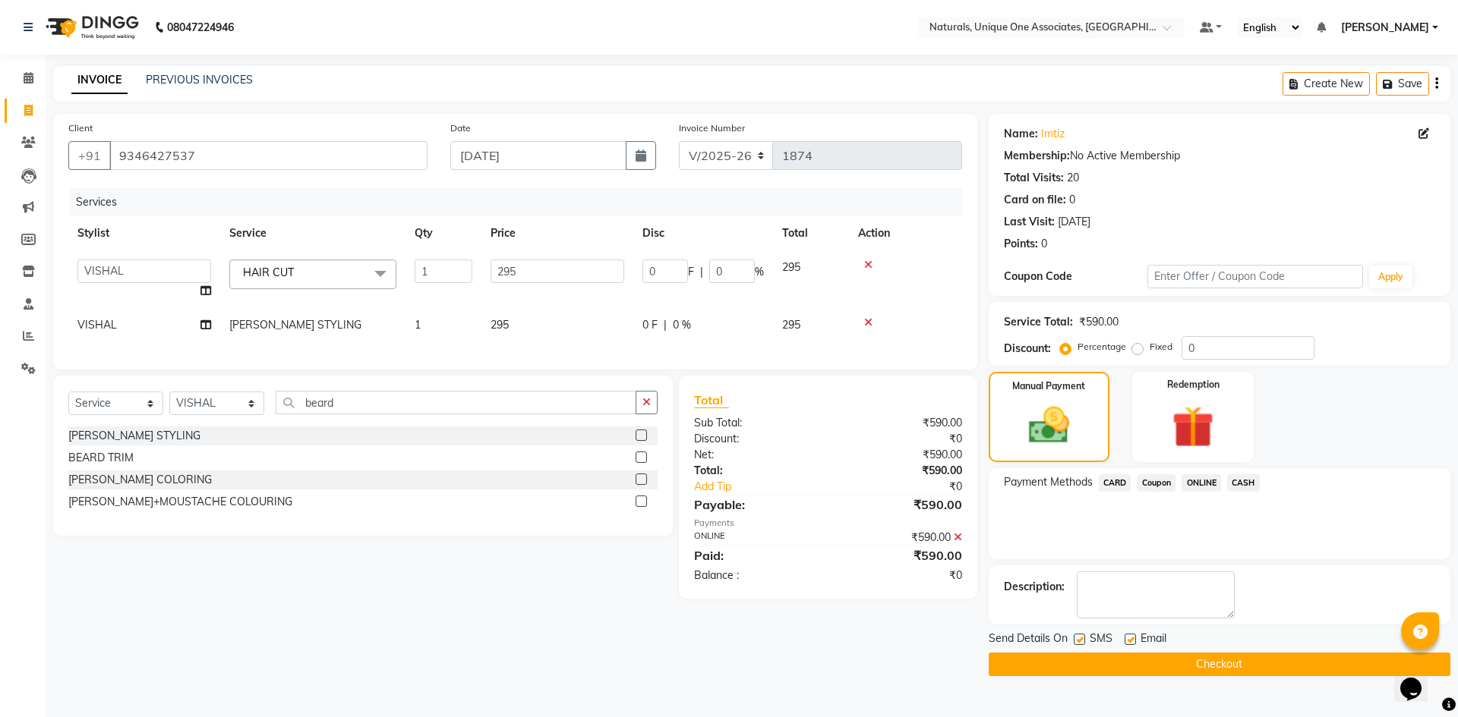
click at [1249, 657] on button "Checkout" at bounding box center [1219, 665] width 462 height 24
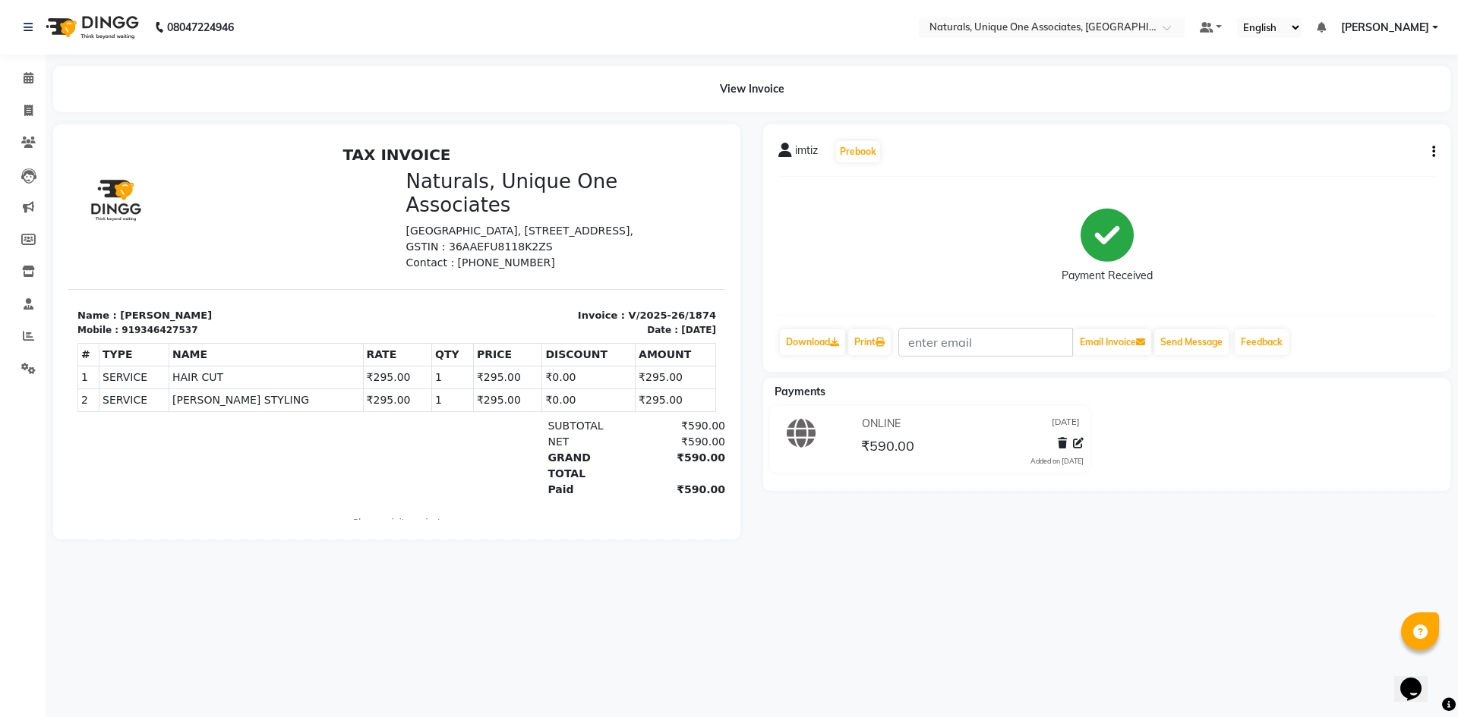
click at [888, 578] on div "08047224946 Select Location × Naturals, Unique One Associates, Banjara Hills De…" at bounding box center [729, 358] width 1458 height 717
